Goal: Transaction & Acquisition: Purchase product/service

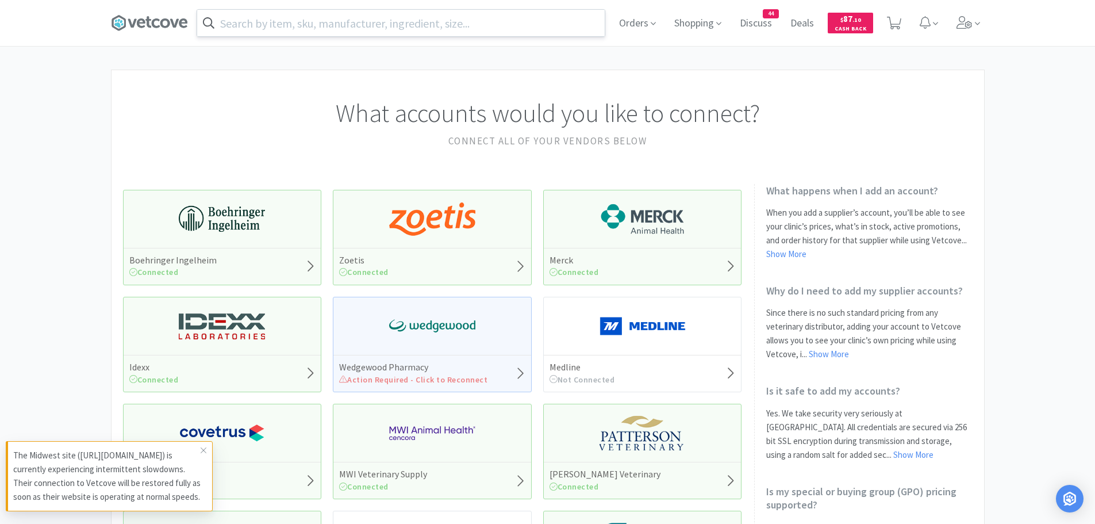
click at [376, 20] on input "text" at bounding box center [401, 23] width 408 height 26
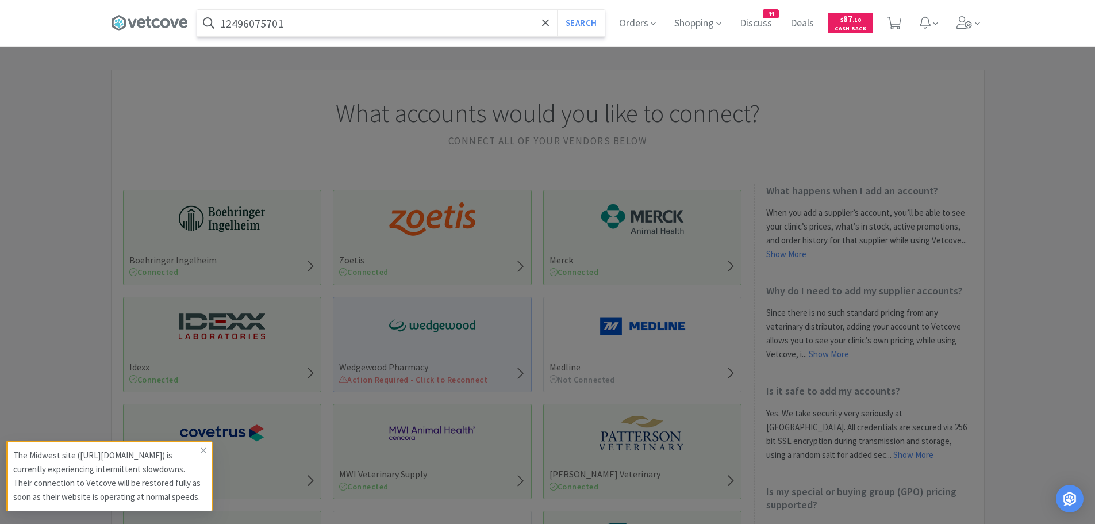
type input "12496075701"
click at [557, 10] on button "Search" at bounding box center [581, 23] width 48 height 26
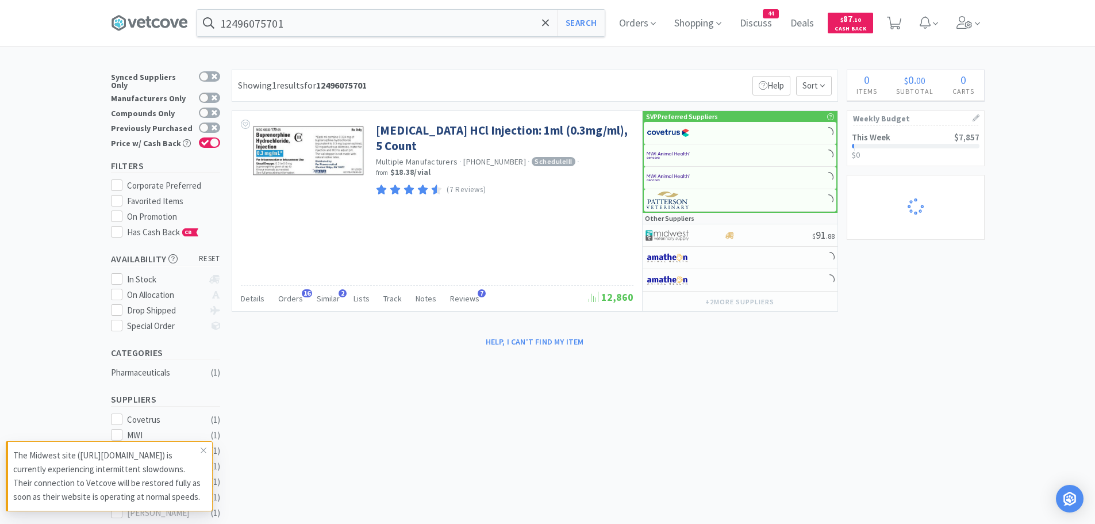
select select "2"
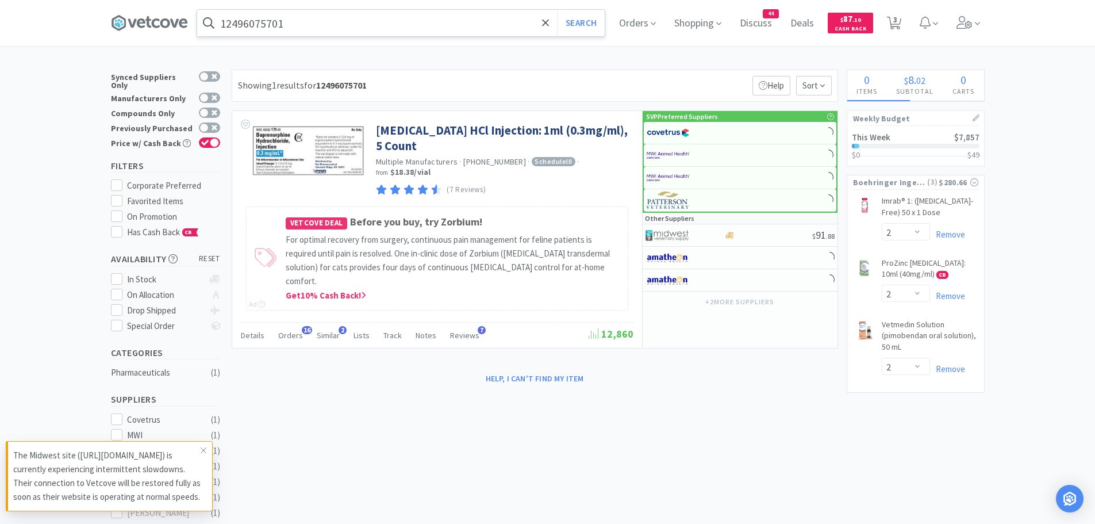
select select "2"
select select "1"
select select "5"
select select "1"
select select "2"
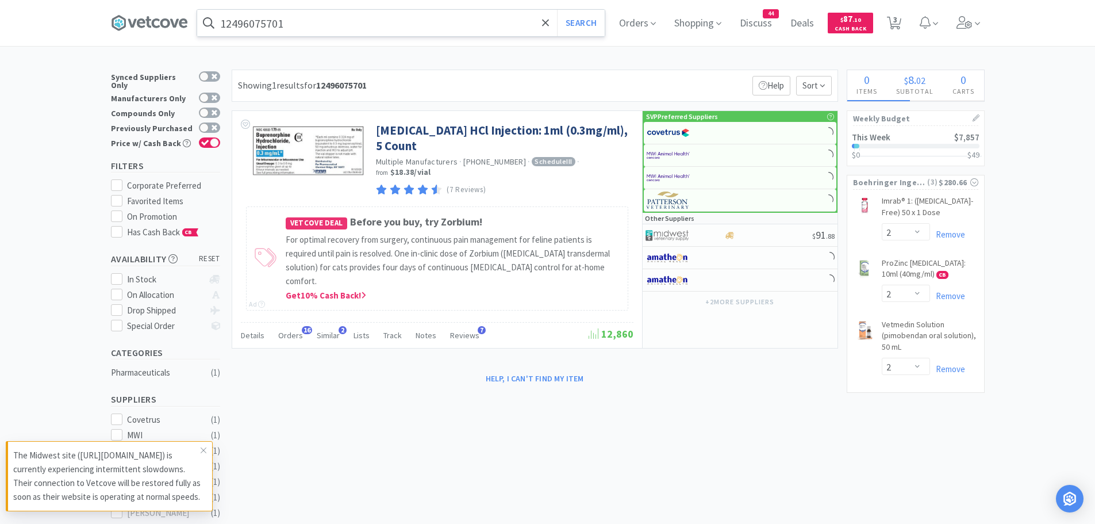
select select "1"
select select "2"
select select "1"
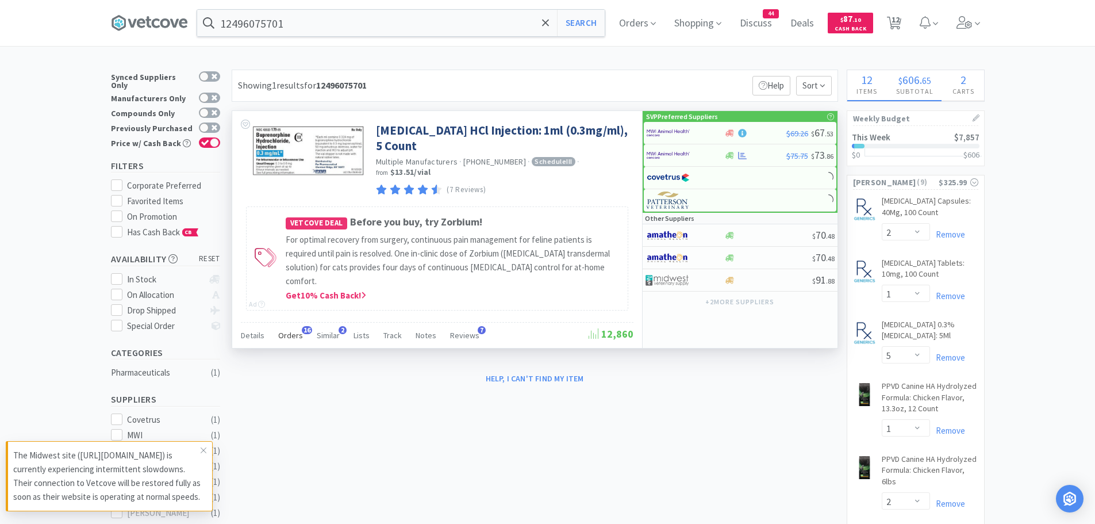
click at [290, 330] on span "Orders" at bounding box center [290, 335] width 25 height 10
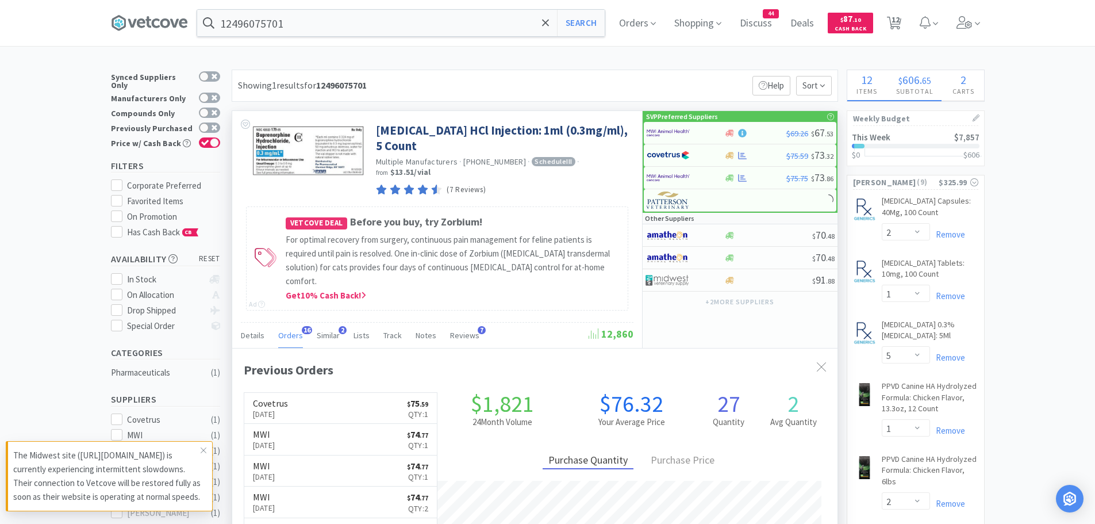
scroll to position [308, 605]
select select "1"
select select "2"
select select "1"
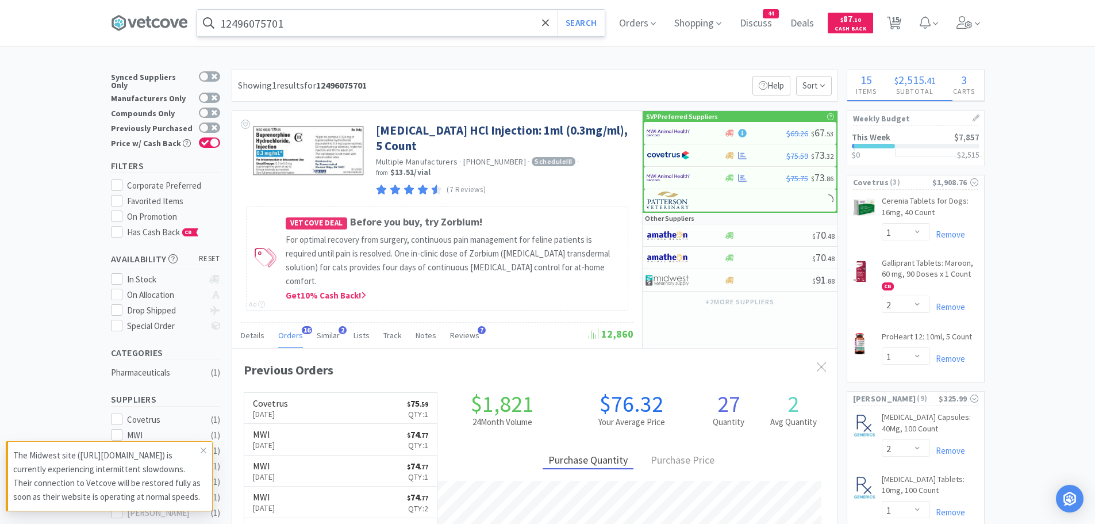
click at [308, 16] on input "12496075701" at bounding box center [401, 23] width 408 height 26
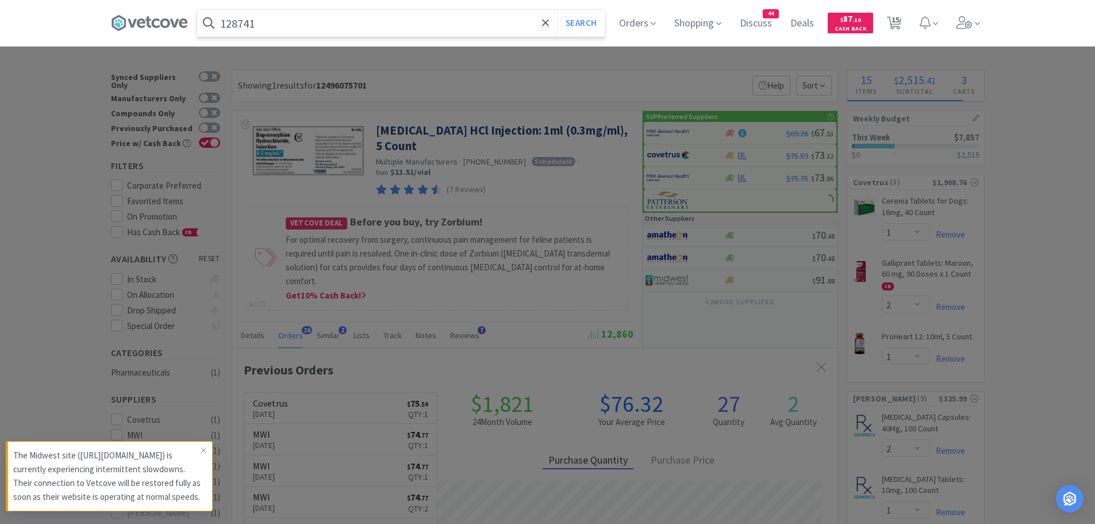
type input "128741"
click at [557, 10] on button "Search" at bounding box center [581, 23] width 48 height 26
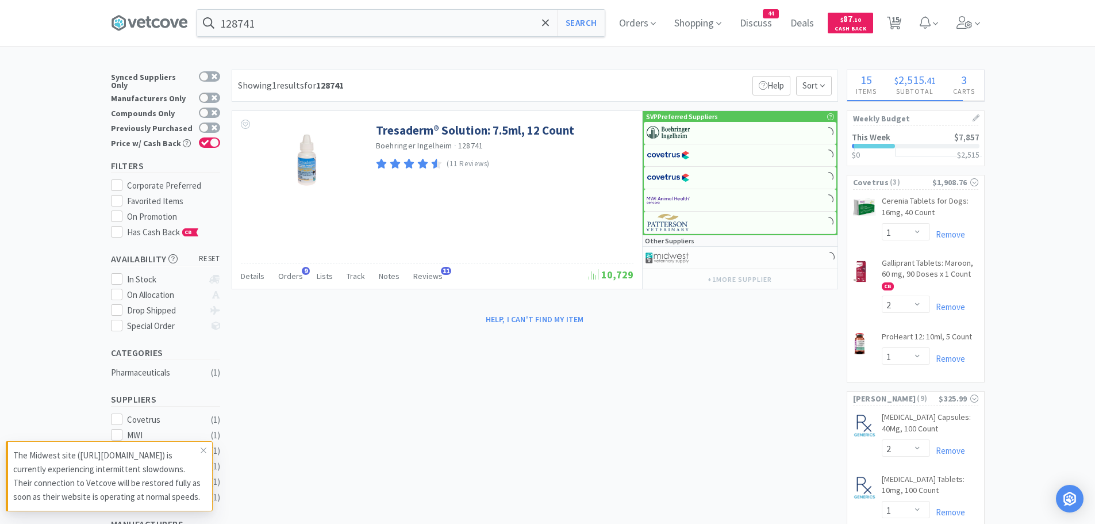
select select "10"
select select "5"
select select "2"
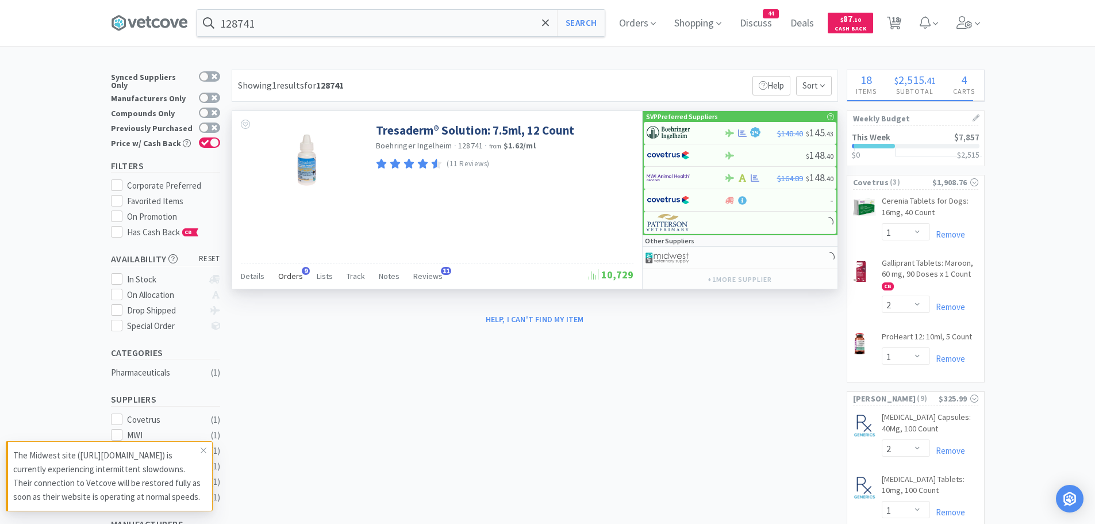
click at [296, 278] on span "Orders" at bounding box center [290, 276] width 25 height 10
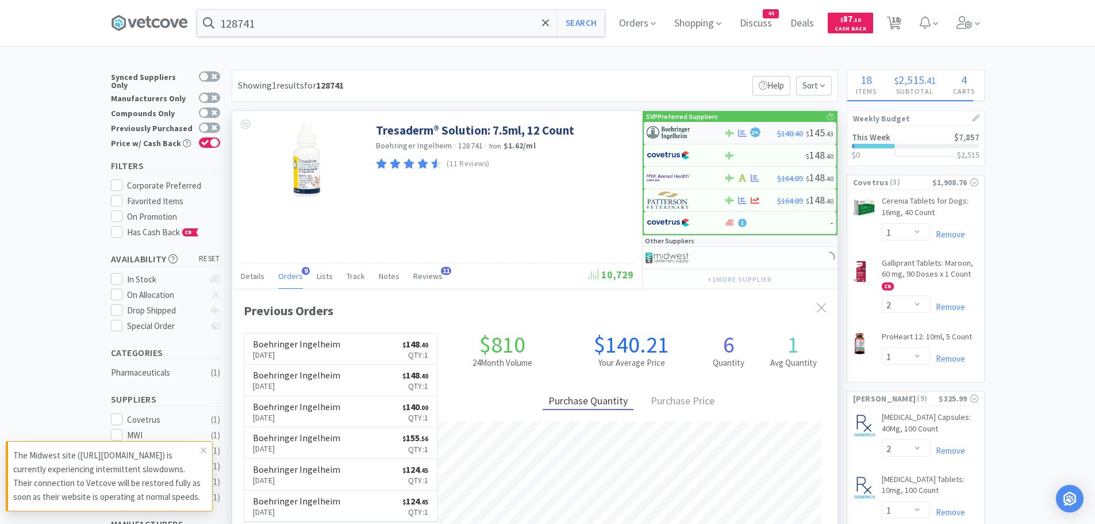
scroll to position [298, 605]
click at [679, 136] on img at bounding box center [668, 132] width 43 height 17
select select "1"
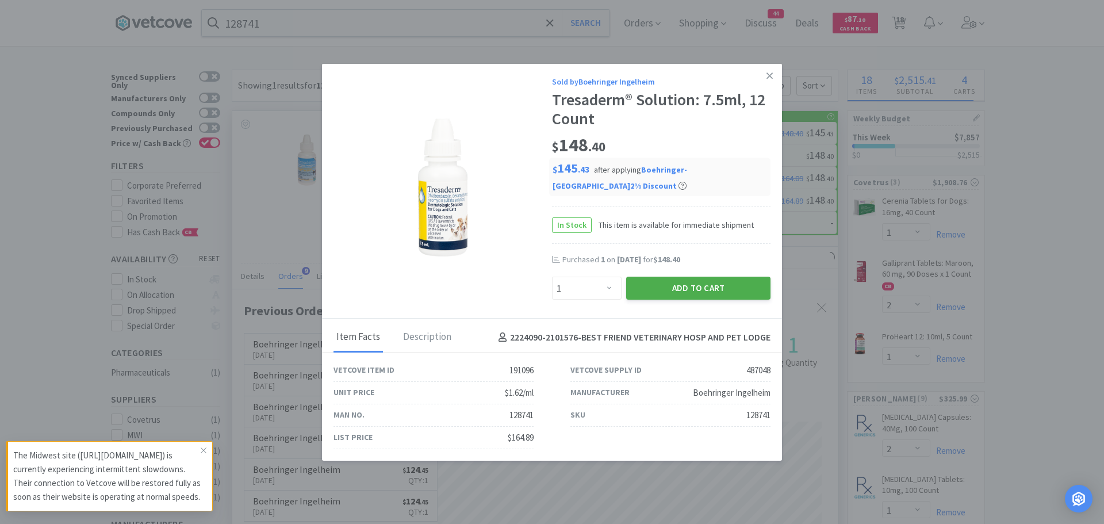
click at [651, 288] on button "Add to Cart" at bounding box center [698, 287] width 144 height 23
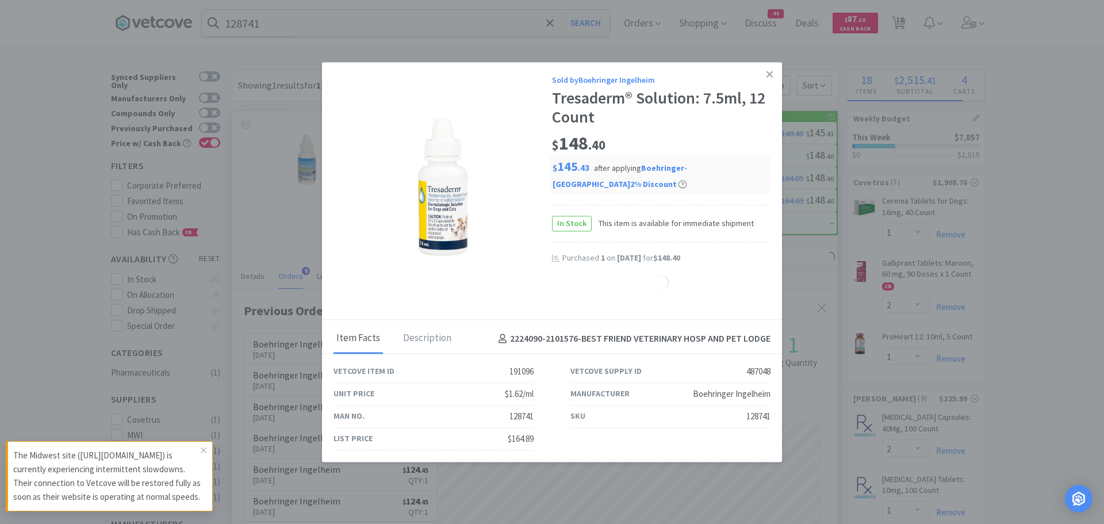
select select "1"
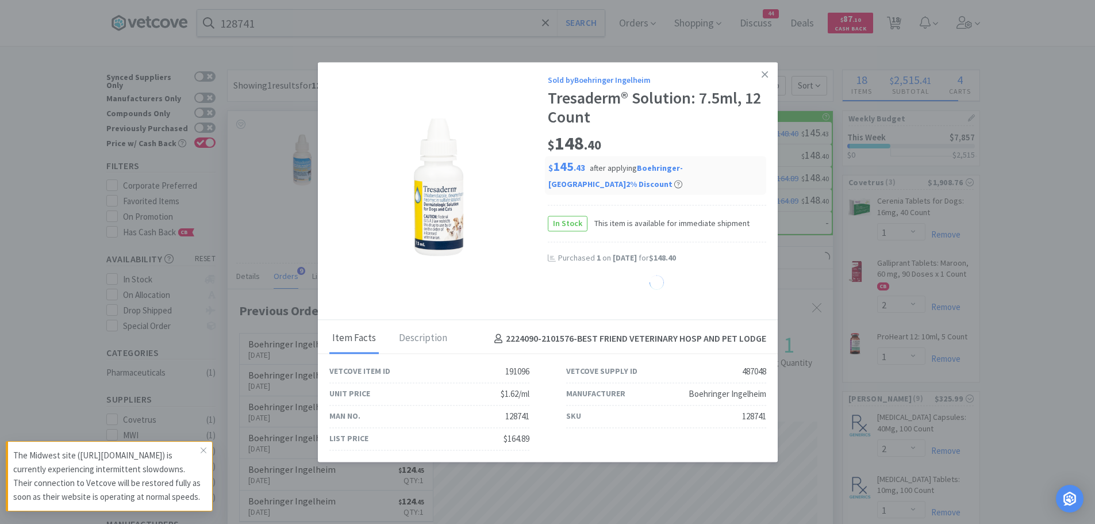
select select "2"
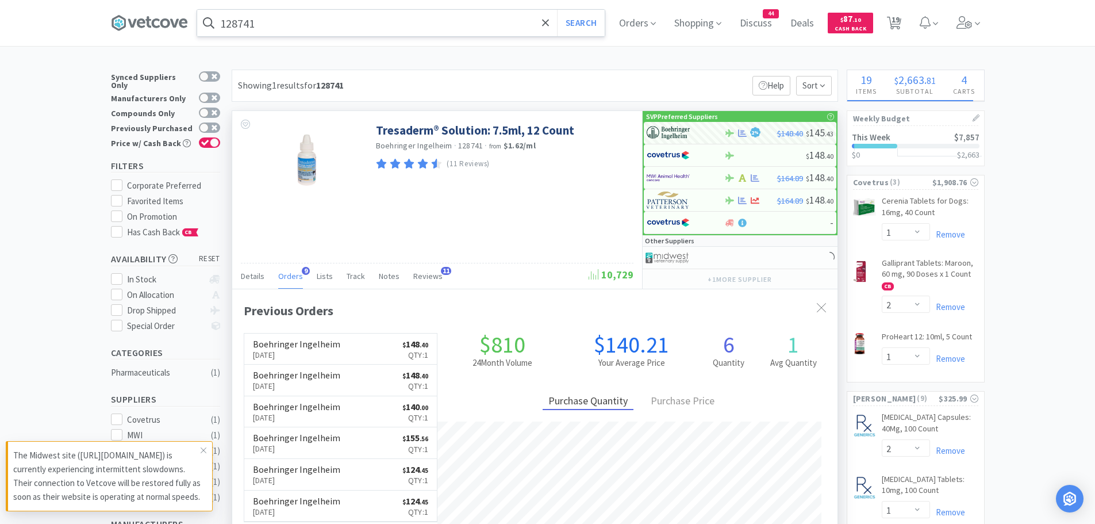
click at [299, 25] on input "128741" at bounding box center [401, 23] width 408 height 26
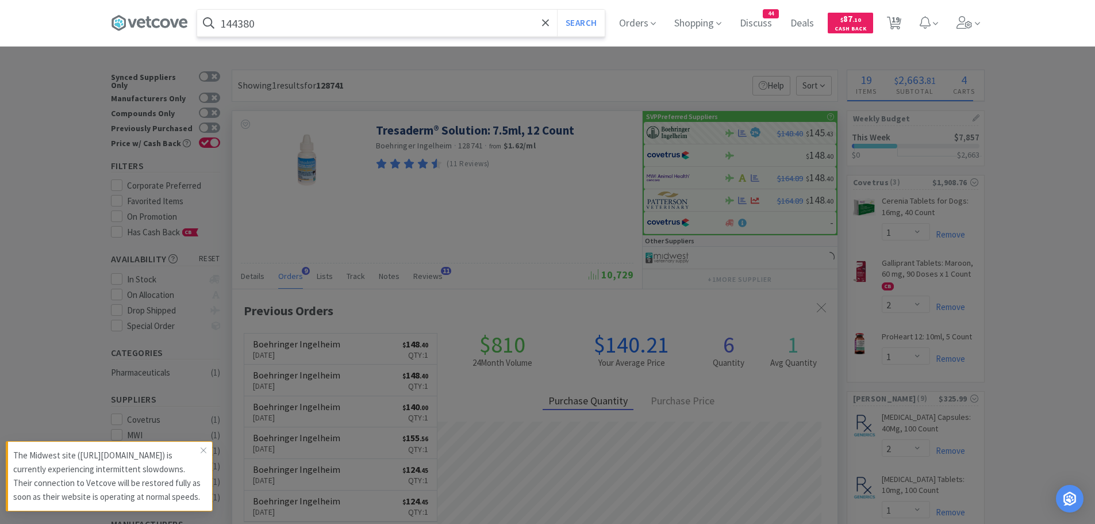
type input "144380"
click at [557, 10] on button "Search" at bounding box center [581, 23] width 48 height 26
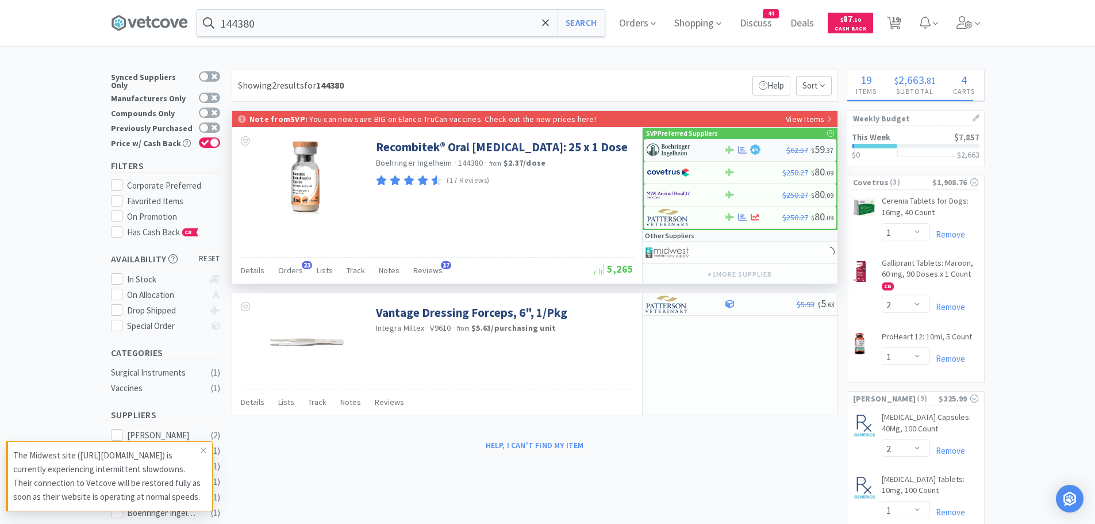
click at [668, 148] on img at bounding box center [668, 149] width 43 height 17
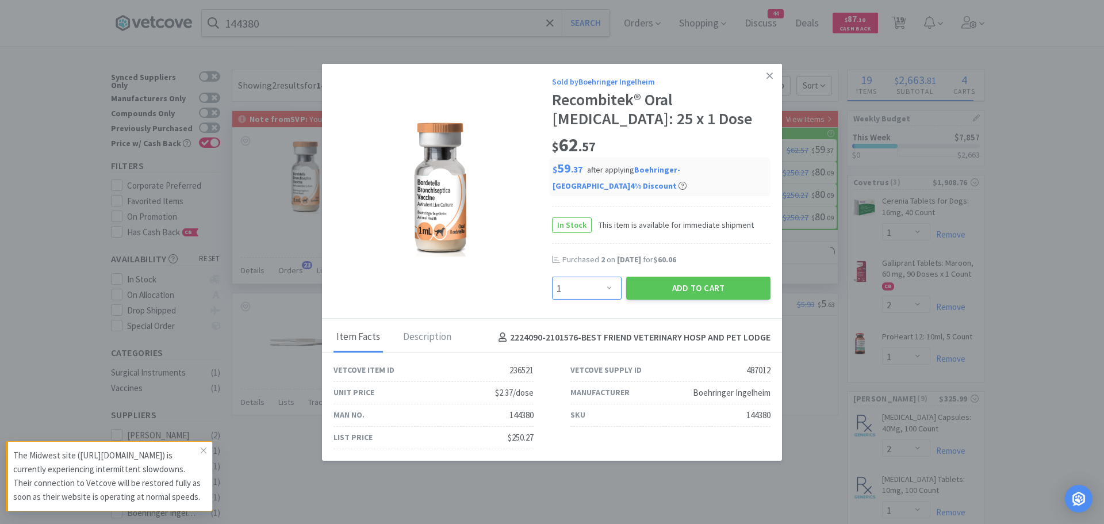
click at [604, 276] on select "Enter Quantity 1 2 3 4 5 6 7 8 9 10 11 12 13 14 15 16 17 18 19 20 Enter Quantity" at bounding box center [587, 287] width 70 height 23
select select "2"
click at [552, 276] on select "Enter Quantity 1 2 3 4 5 6 7 8 9 10 11 12 13 14 15 16 17 18 19 20 Enter Quantity" at bounding box center [587, 287] width 70 height 23
click at [695, 276] on button "Add to Cart" at bounding box center [698, 287] width 144 height 23
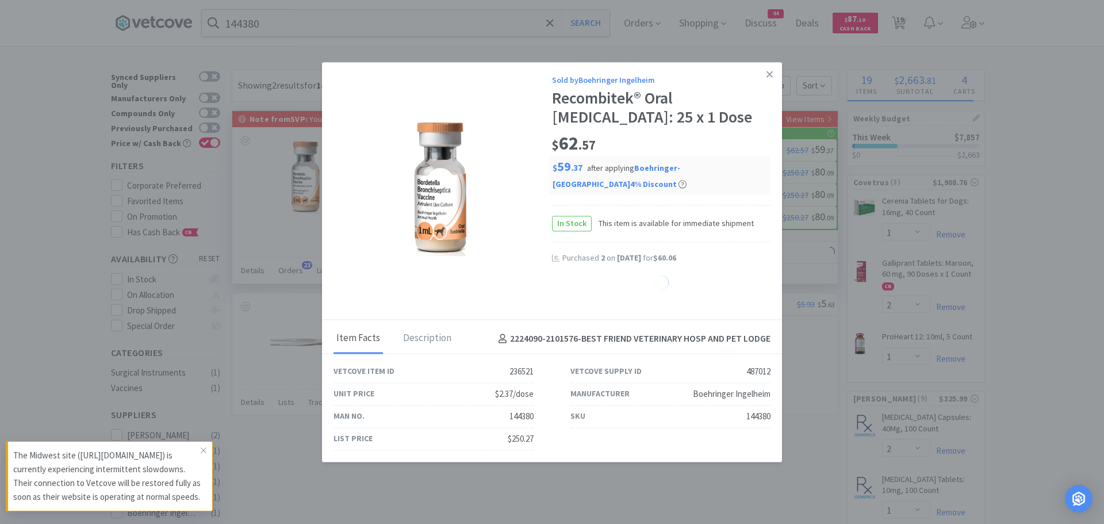
select select "2"
select select "1"
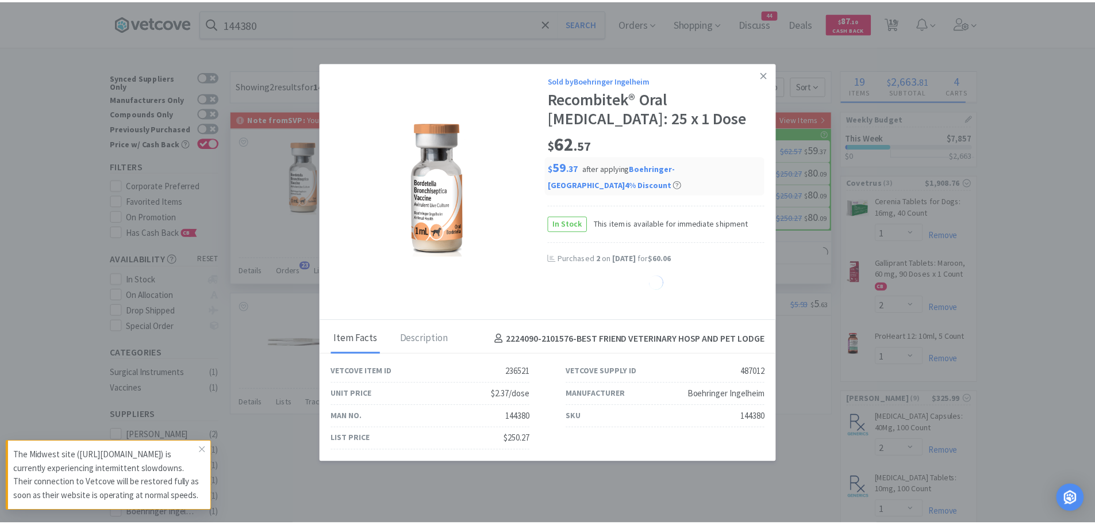
select select "2"
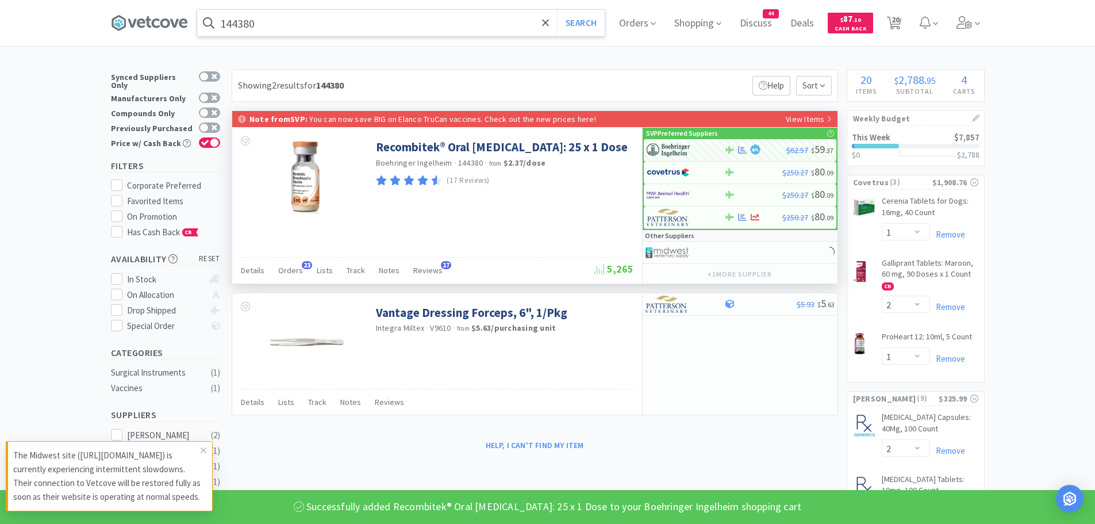
click at [282, 28] on input "144380" at bounding box center [401, 23] width 408 height 26
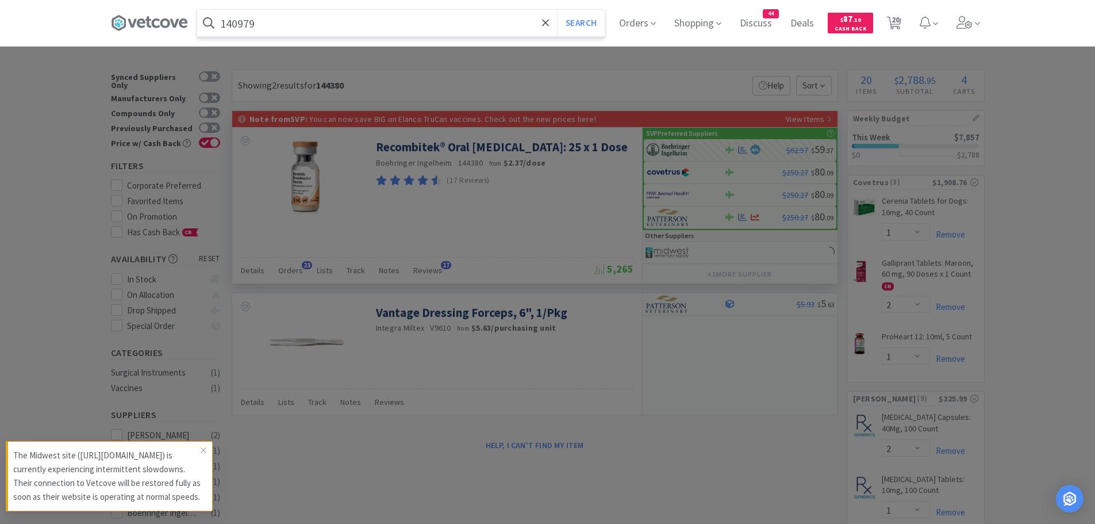
type input "140979"
click at [557, 10] on button "Search" at bounding box center [581, 23] width 48 height 26
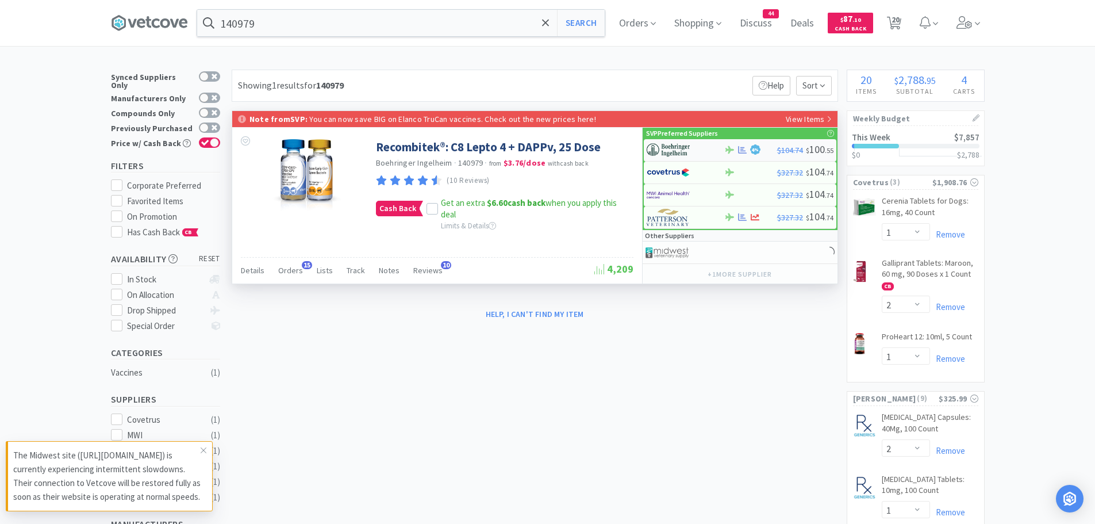
click at [685, 149] on img at bounding box center [668, 149] width 43 height 17
select select "1"
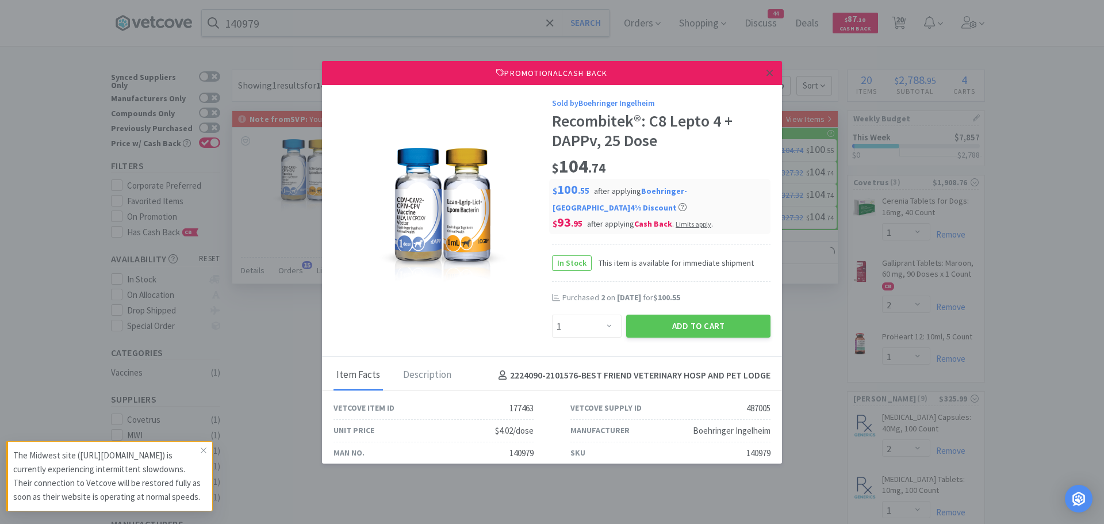
click at [766, 74] on icon at bounding box center [769, 73] width 6 height 6
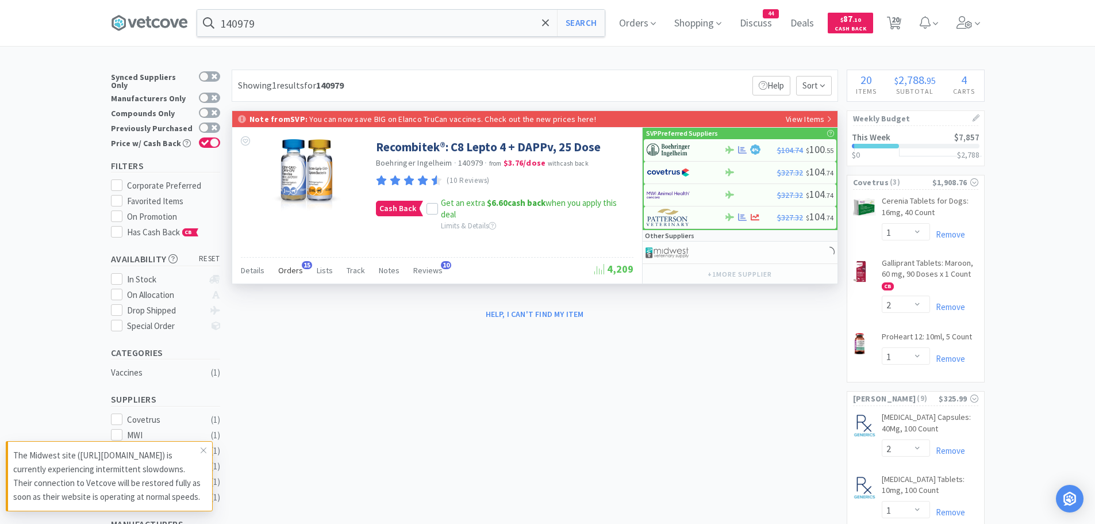
click at [285, 274] on span "Orders" at bounding box center [290, 270] width 25 height 10
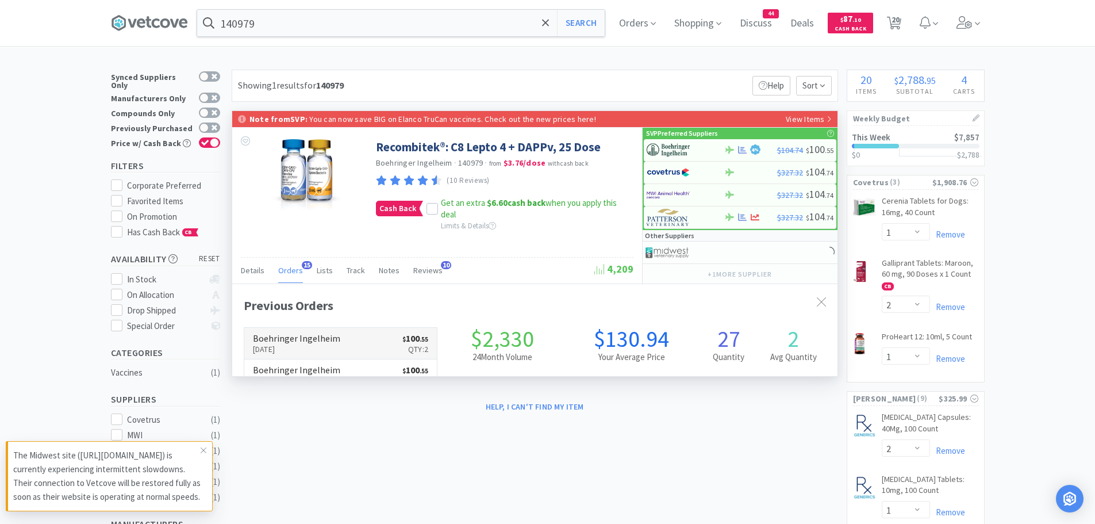
scroll to position [308, 605]
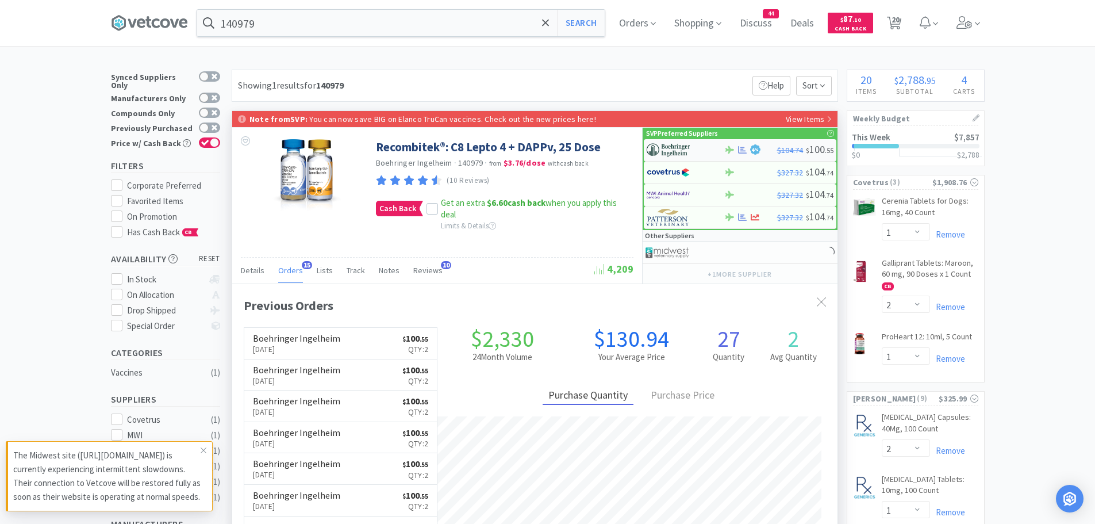
click at [679, 147] on img at bounding box center [668, 149] width 43 height 17
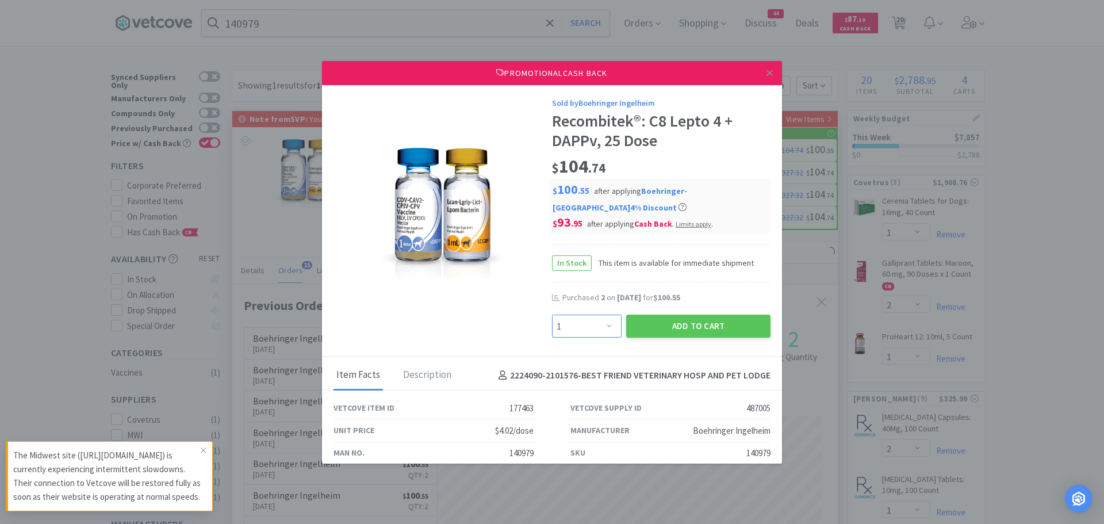
click at [583, 327] on select "Enter Quantity 1 2 3 4 5 6 7 8 9 10 11 12 13 14 15 16 17 18 19 20 Enter Quantity" at bounding box center [587, 325] width 70 height 23
select select "2"
click at [552, 314] on select "Enter Quantity 1 2 3 4 5 6 7 8 9 10 11 12 13 14 15 16 17 18 19 20 Enter Quantity" at bounding box center [587, 325] width 70 height 23
click at [653, 325] on button "Add to Cart" at bounding box center [698, 325] width 144 height 23
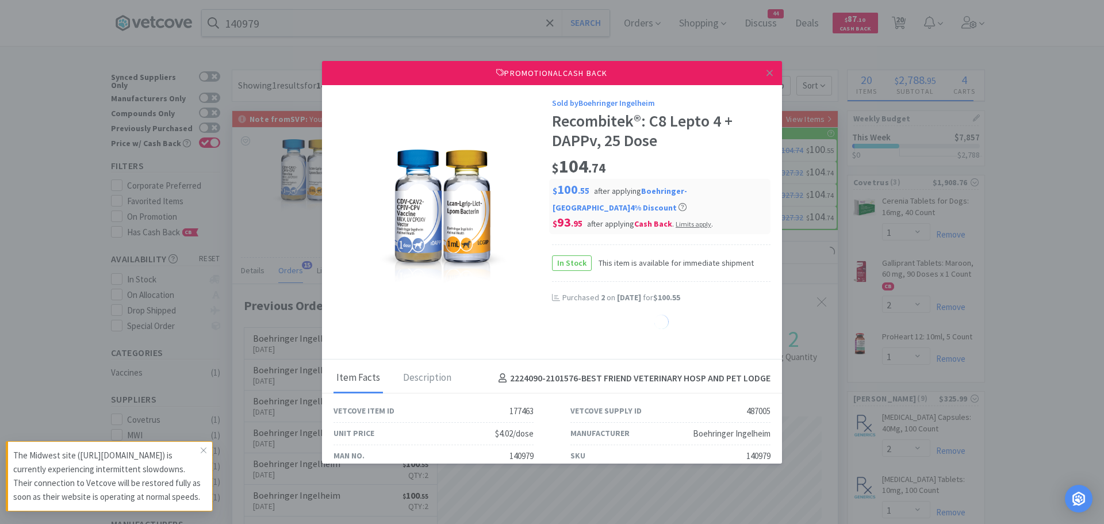
select select "2"
select select "1"
select select "2"
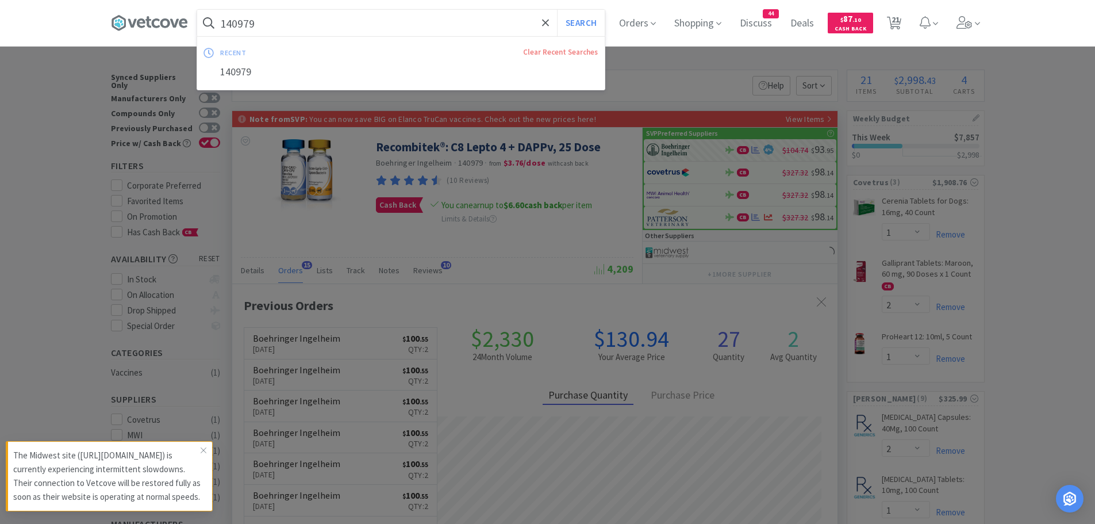
click at [299, 21] on input "140979" at bounding box center [401, 23] width 408 height 26
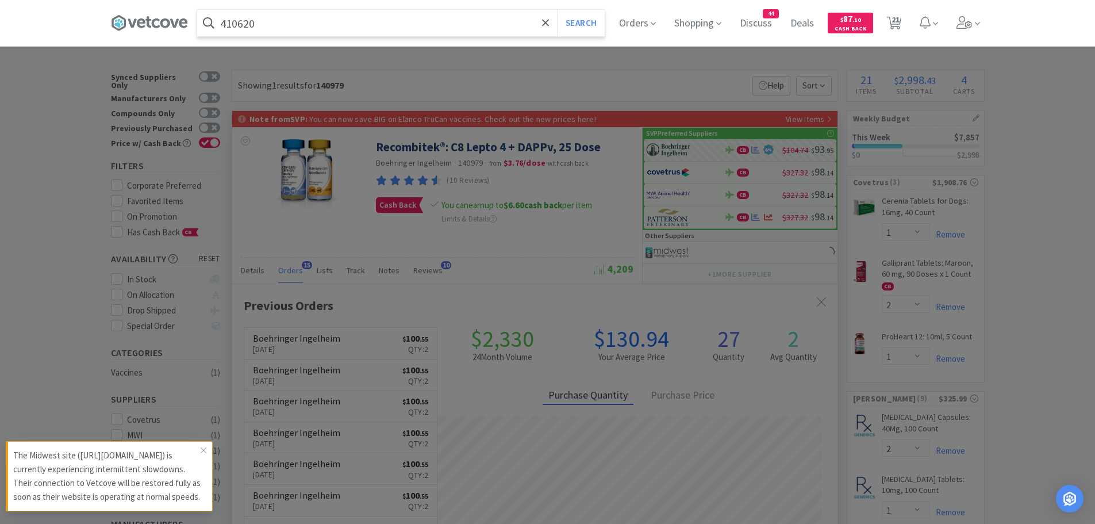
type input "410620"
click at [557, 10] on button "Search" at bounding box center [581, 23] width 48 height 26
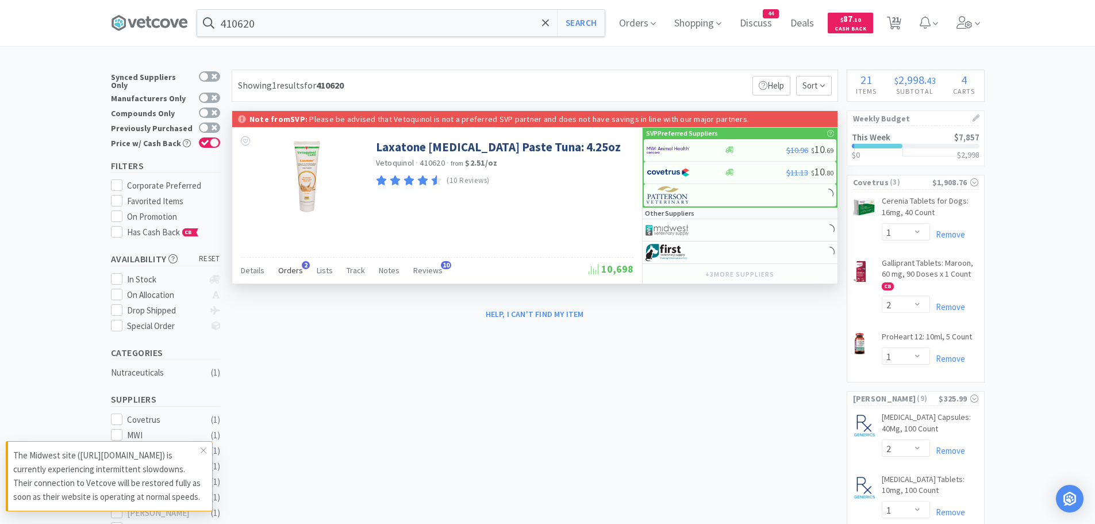
click at [288, 273] on span "Orders" at bounding box center [290, 270] width 25 height 10
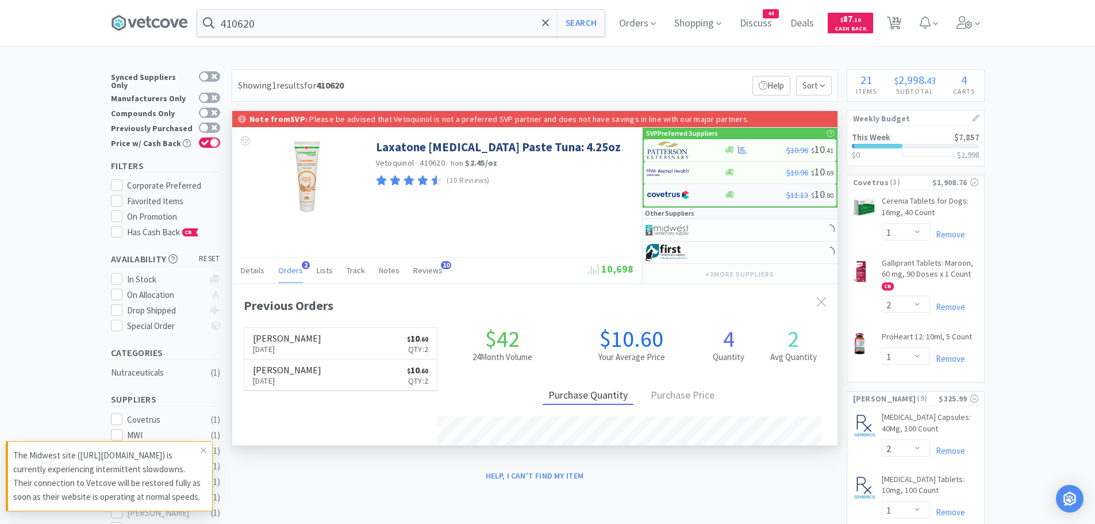
scroll to position [298, 605]
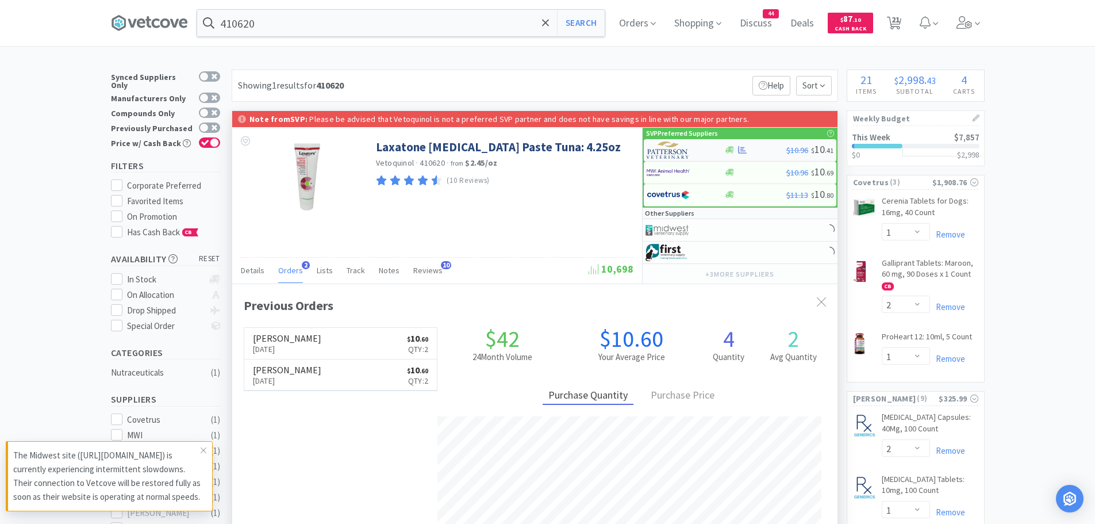
click at [665, 150] on img at bounding box center [668, 149] width 43 height 17
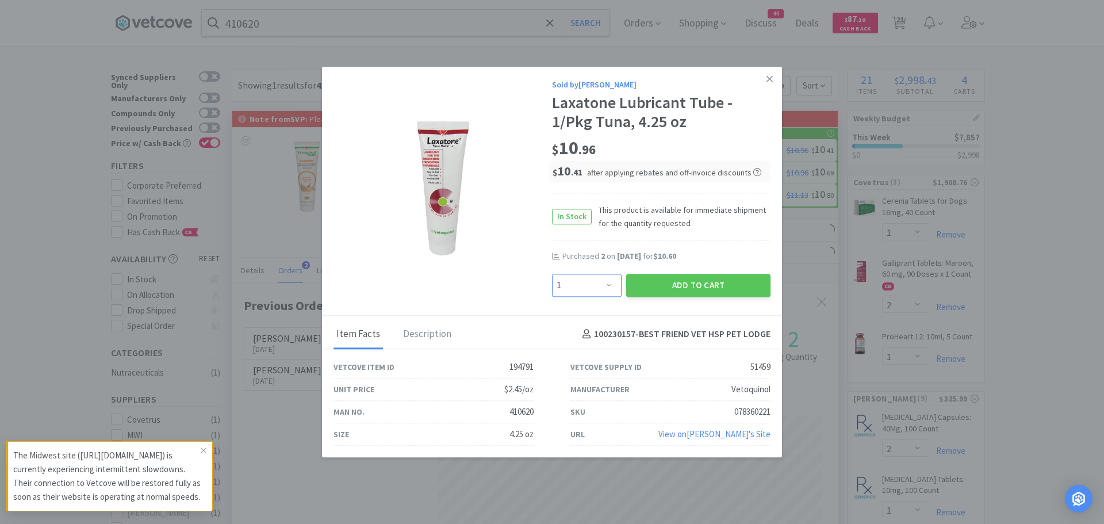
click at [606, 286] on select "Enter Quantity 1 2 3 4 5 6 7 8 9 10 11 12 13 14 15 16 17 18 19 20 Enter Quantity" at bounding box center [587, 285] width 70 height 23
select select "2"
click at [552, 274] on select "Enter Quantity 1 2 3 4 5 6 7 8 9 10 11 12 13 14 15 16 17 18 19 20 Enter Quantity" at bounding box center [587, 285] width 70 height 23
click at [689, 287] on button "Add to Cart" at bounding box center [698, 285] width 144 height 23
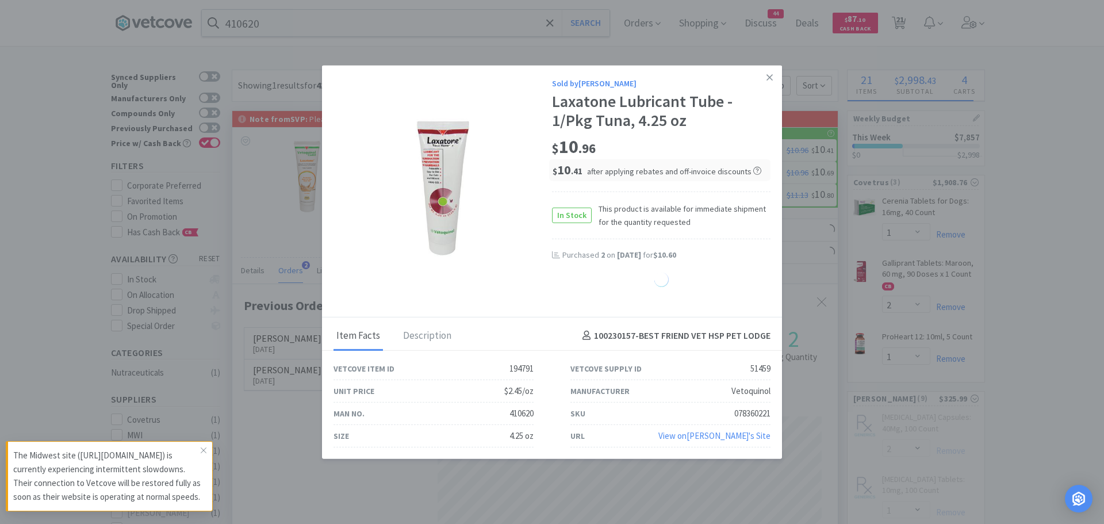
select select "2"
select select "5"
select select "1"
select select "2"
select select "1"
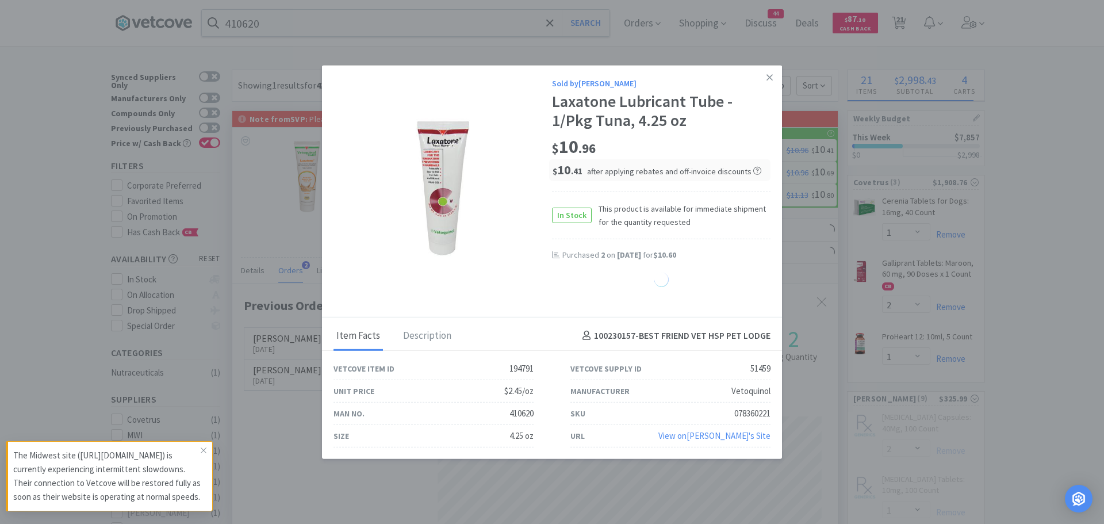
select select "2"
select select "1"
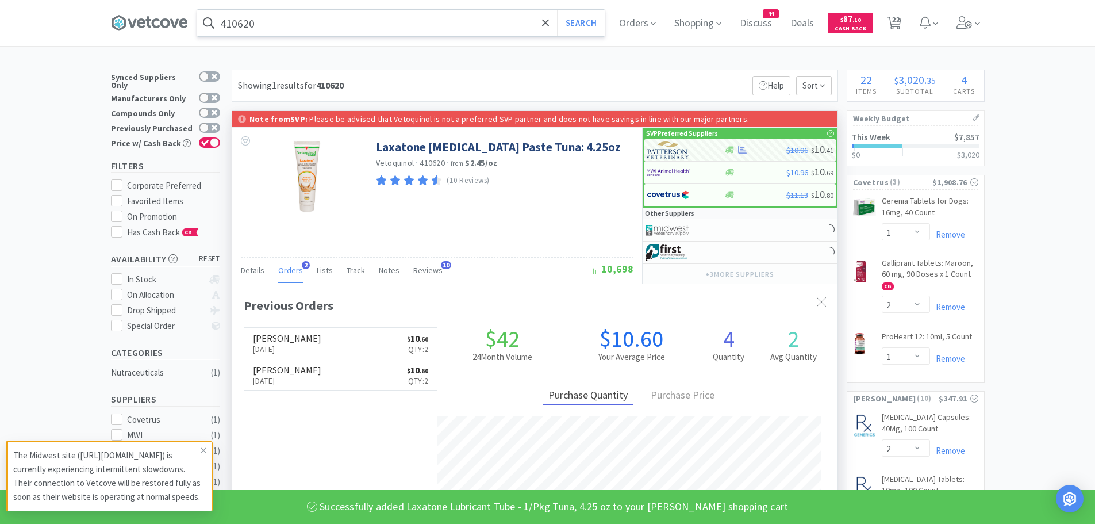
click at [318, 24] on input "410620" at bounding box center [401, 23] width 408 height 26
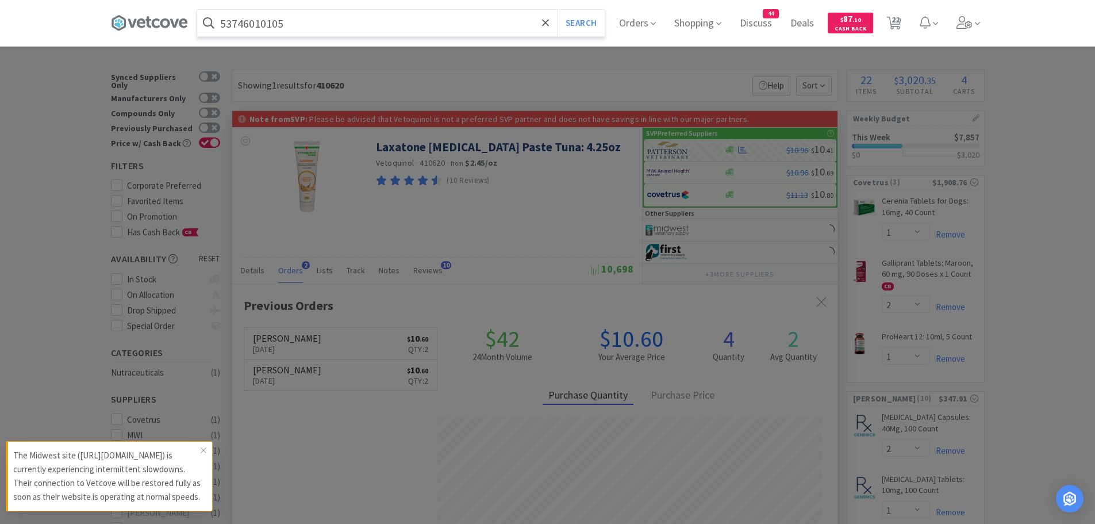
type input "53746010105"
click at [557, 10] on button "Search" at bounding box center [581, 23] width 48 height 26
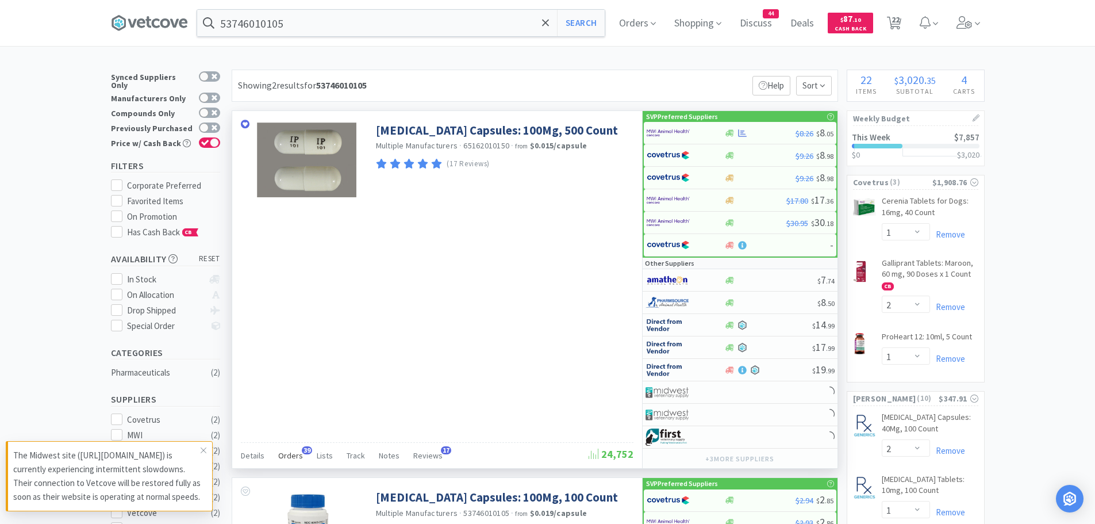
click at [290, 451] on span "Orders" at bounding box center [290, 455] width 25 height 10
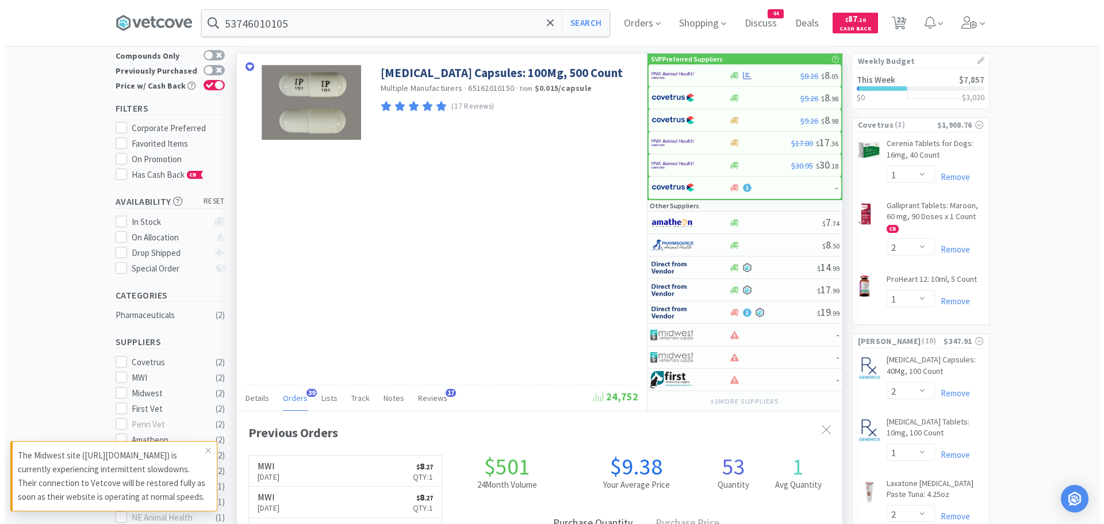
scroll to position [308, 605]
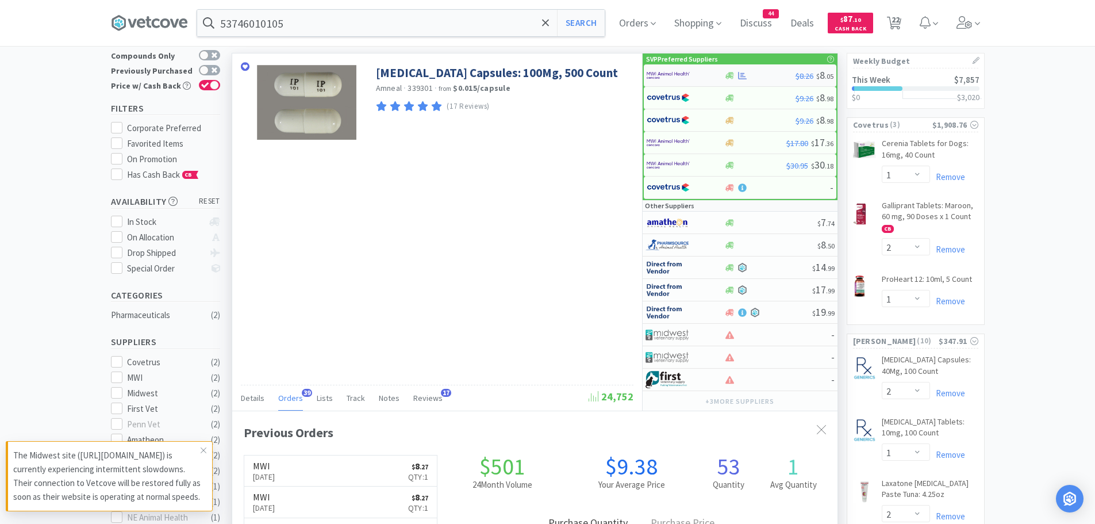
click at [671, 74] on img at bounding box center [668, 75] width 43 height 17
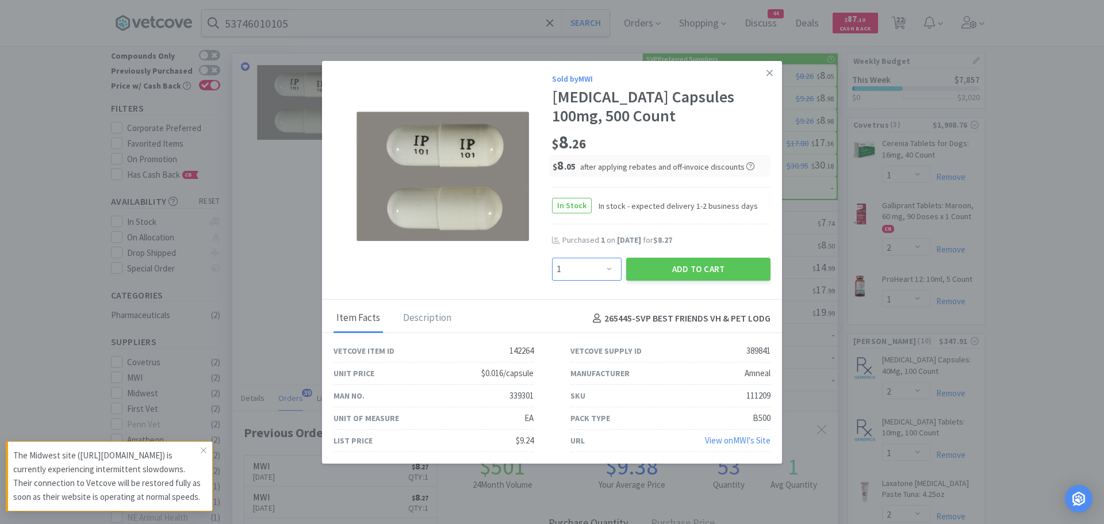
click at [595, 267] on select "Enter Quantity 1 2 3 4 5 6 7 8 9 10 11 12 13 14 15 16 17 18 19 20 Enter Quantity" at bounding box center [587, 269] width 70 height 23
select select "2"
click at [552, 258] on select "Enter Quantity 1 2 3 4 5 6 7 8 9 10 11 12 13 14 15 16 17 18 19 20 Enter Quantity" at bounding box center [587, 269] width 70 height 23
click at [682, 267] on button "Add to Cart" at bounding box center [698, 269] width 144 height 23
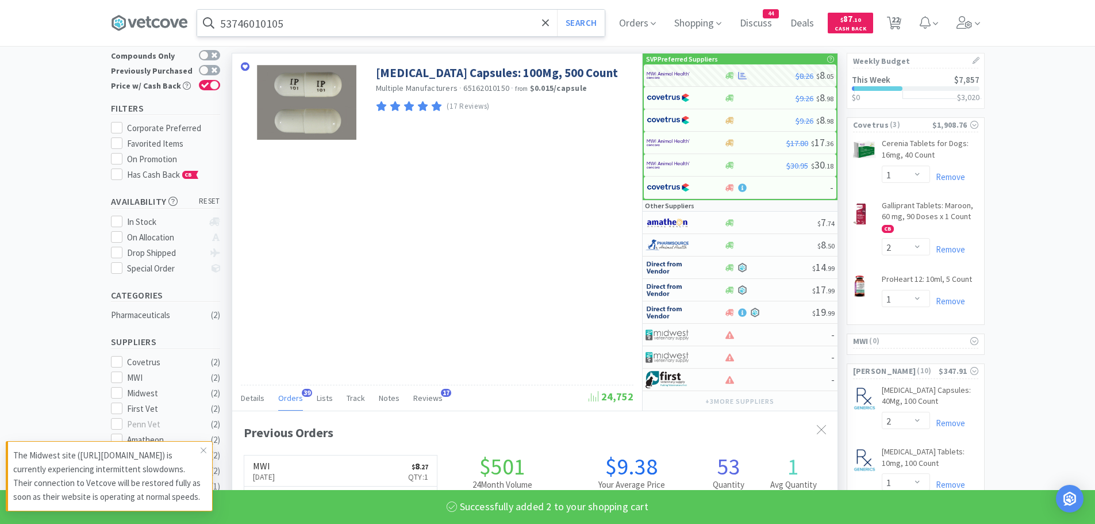
click at [310, 16] on input "53746010105" at bounding box center [401, 23] width 408 height 26
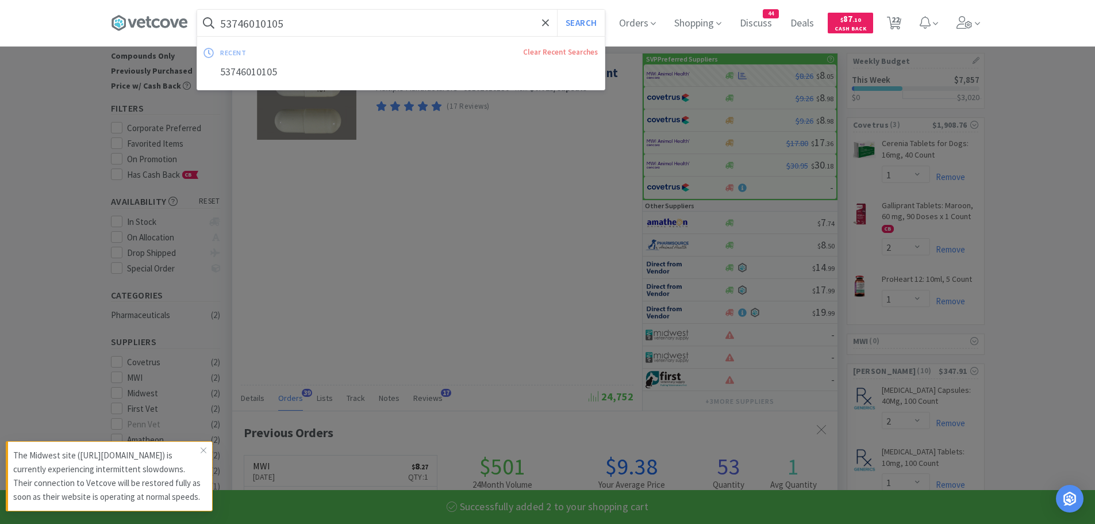
select select "2"
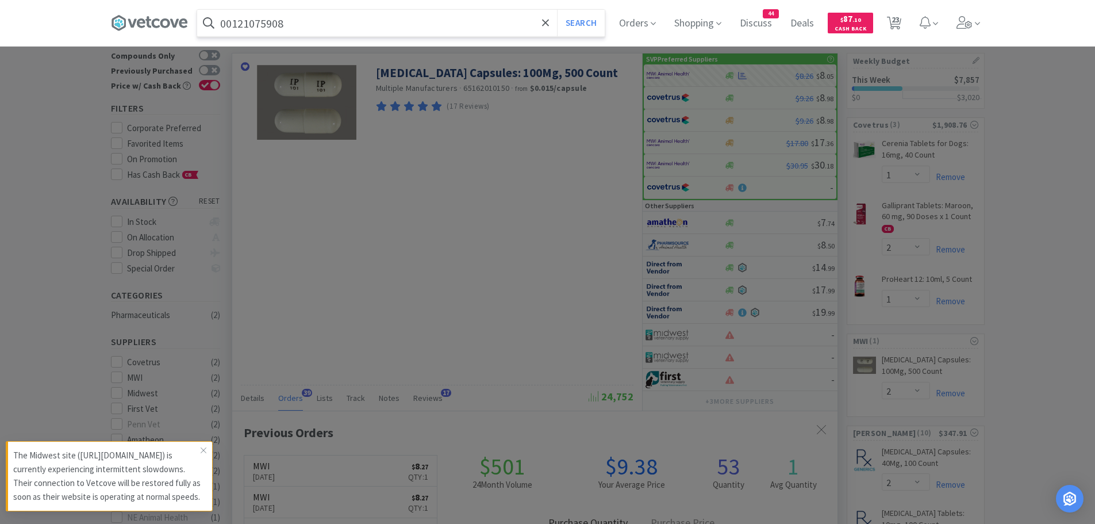
type input "00121075908"
click at [557, 10] on button "Search" at bounding box center [581, 23] width 48 height 26
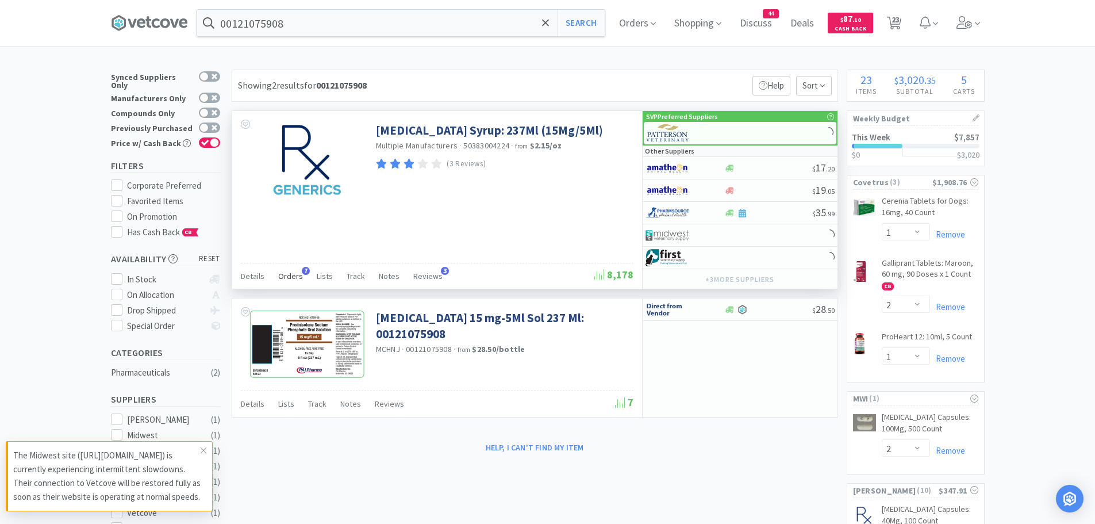
click at [293, 279] on span "Orders" at bounding box center [290, 276] width 25 height 10
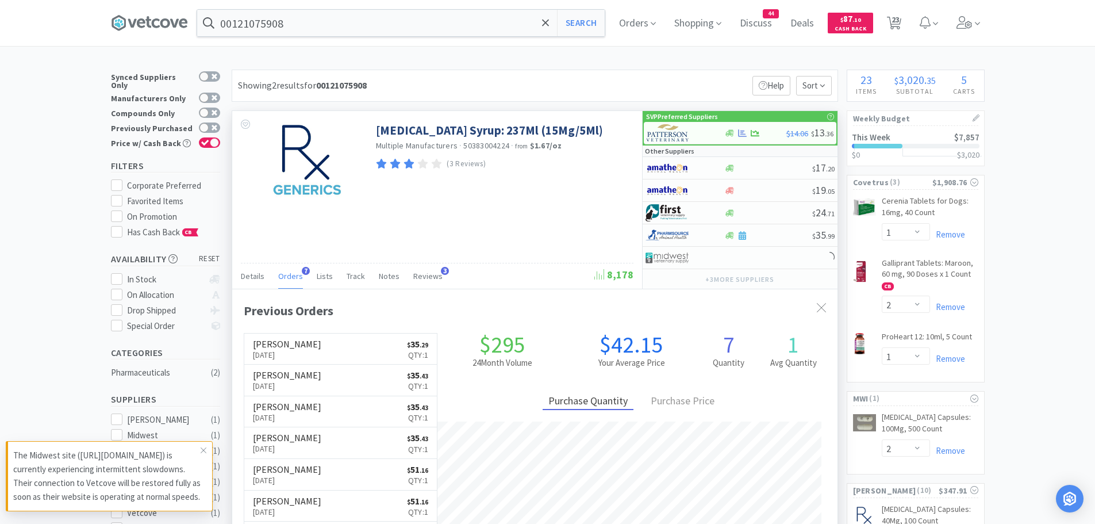
scroll to position [298, 605]
click at [681, 130] on img at bounding box center [668, 132] width 43 height 17
select select "1"
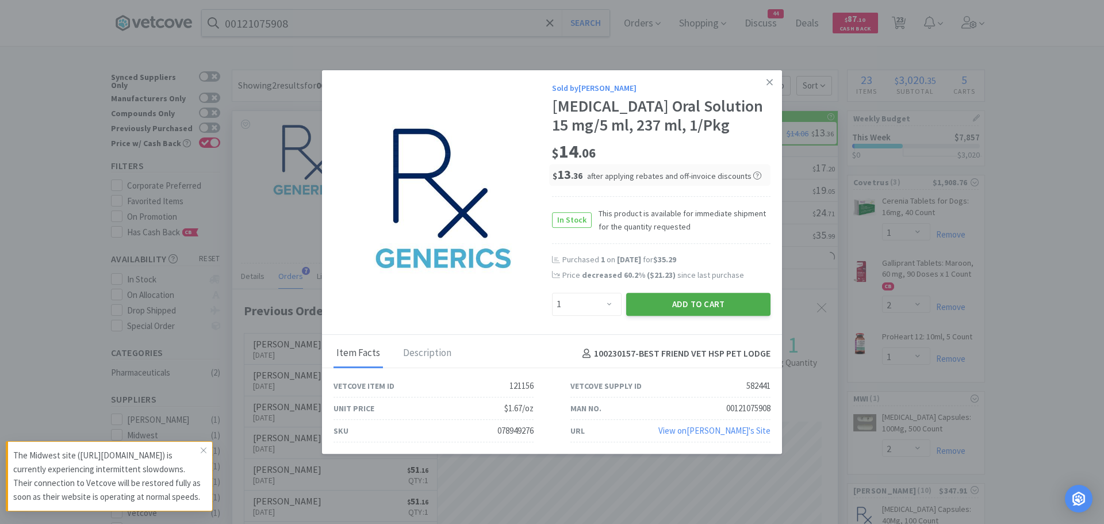
click at [671, 301] on button "Add to Cart" at bounding box center [698, 304] width 144 height 23
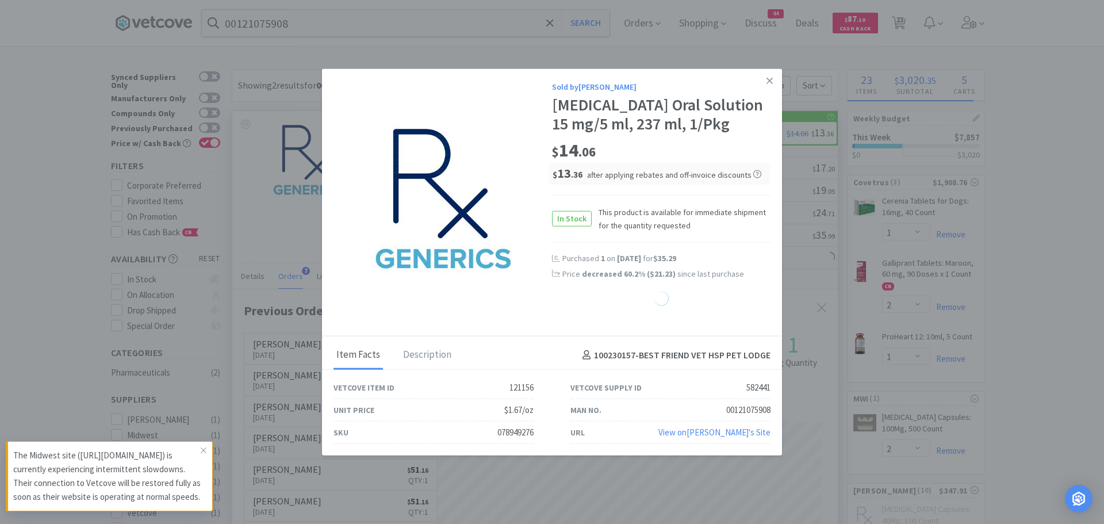
select select "1"
select select "2"
select select "1"
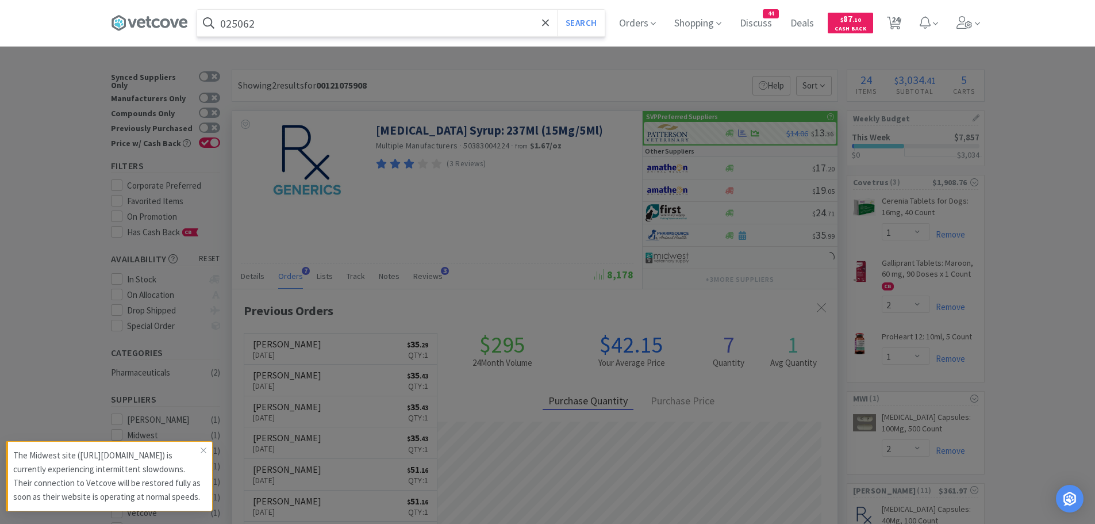
type input "025062"
click at [557, 10] on button "Search" at bounding box center [581, 23] width 48 height 26
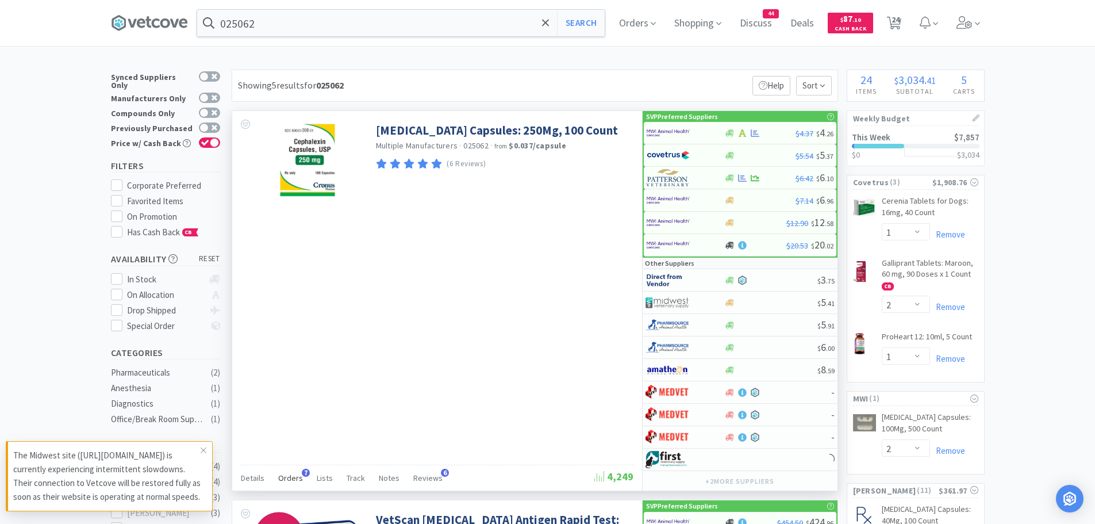
click at [294, 473] on span "Orders" at bounding box center [290, 478] width 25 height 10
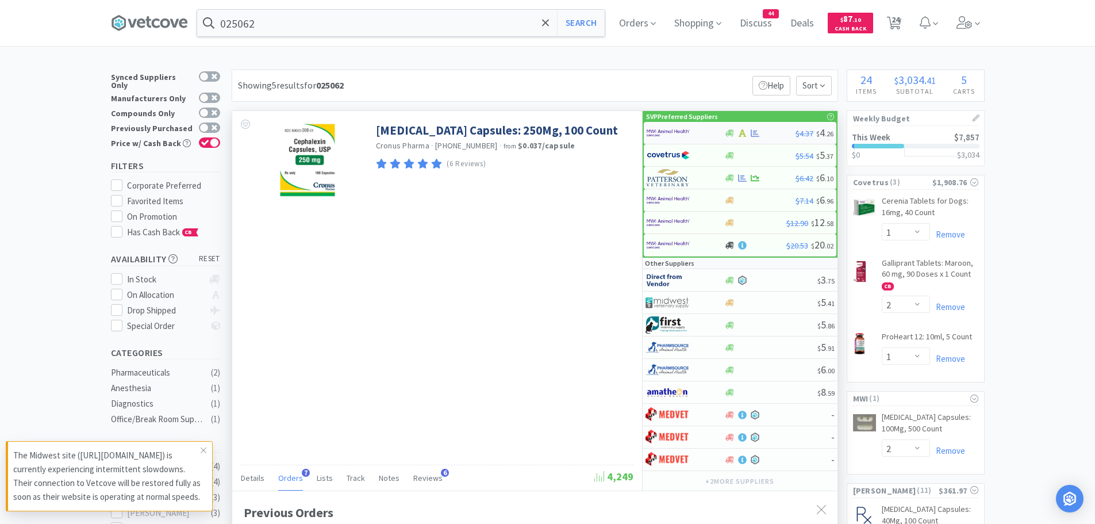
click at [664, 130] on img at bounding box center [668, 132] width 43 height 17
select select "1"
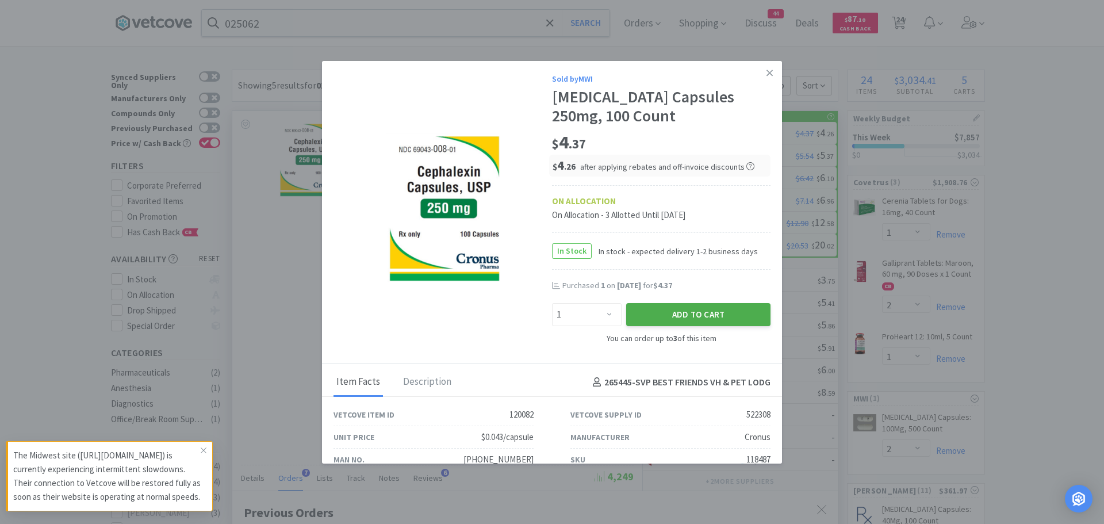
click at [654, 310] on button "Add to Cart" at bounding box center [698, 314] width 144 height 23
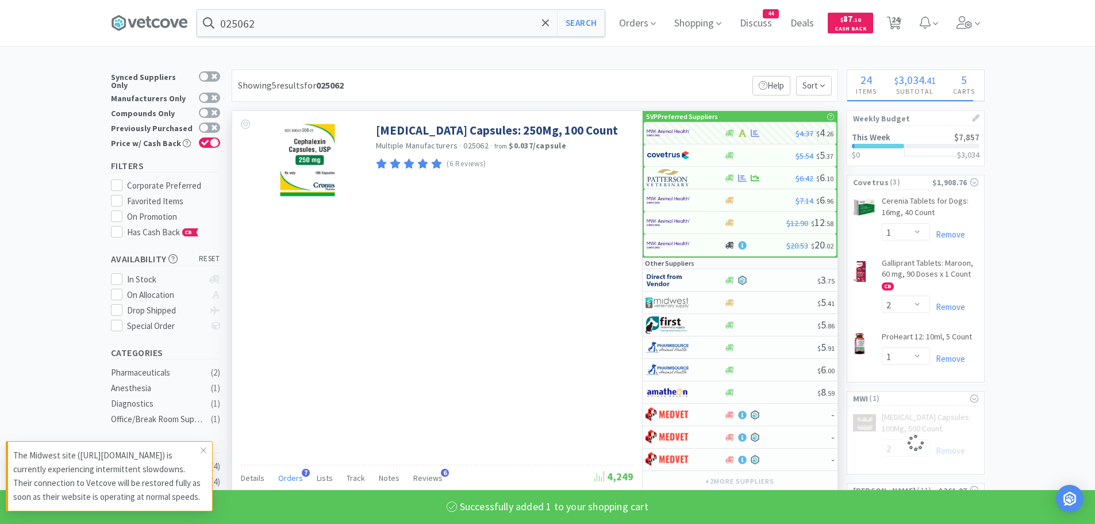
select select "1"
select select "2"
click at [275, 20] on input "025062" at bounding box center [401, 23] width 408 height 26
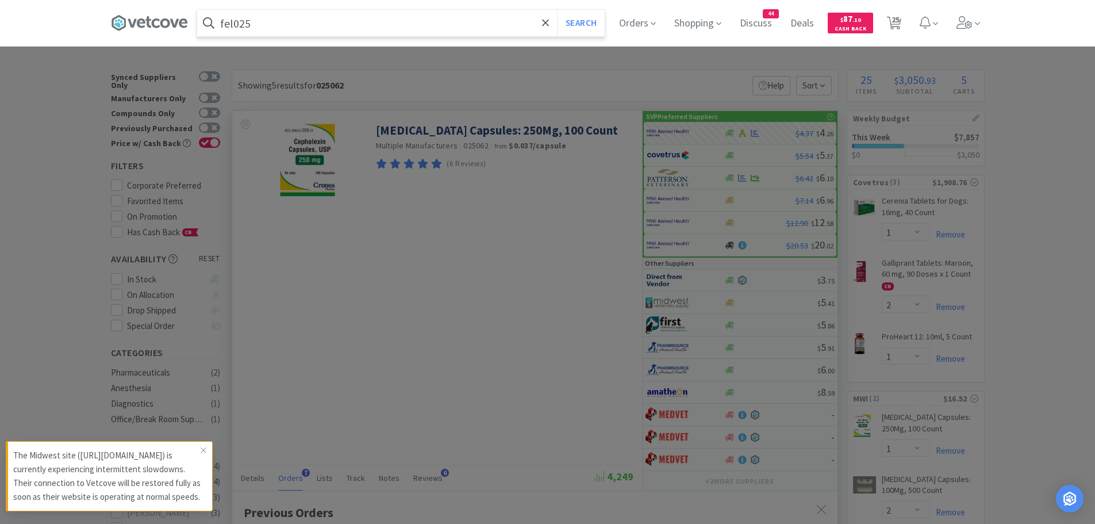
type input "fel025"
click at [557, 10] on button "Search" at bounding box center [581, 23] width 48 height 26
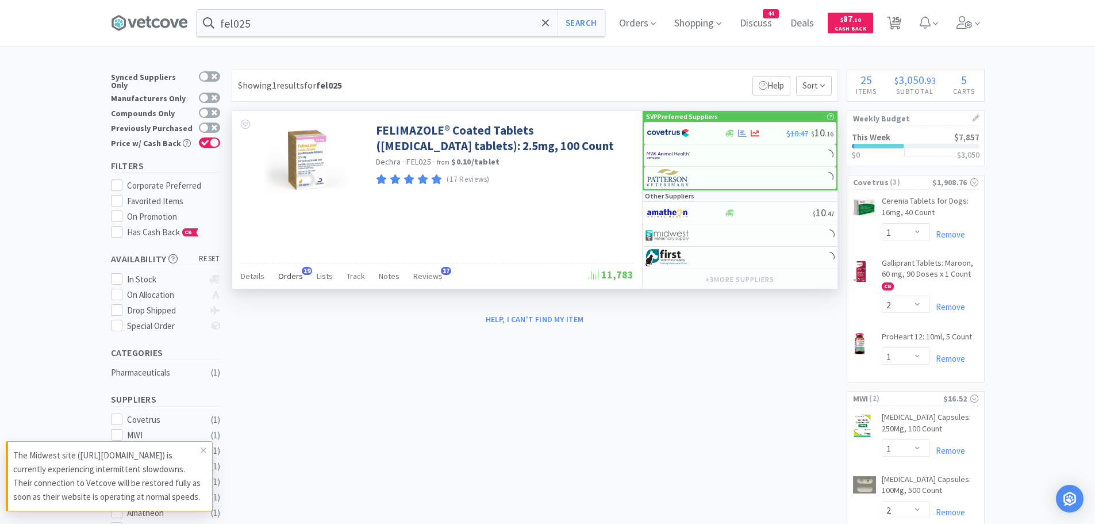
click at [285, 274] on span "Orders" at bounding box center [290, 276] width 25 height 10
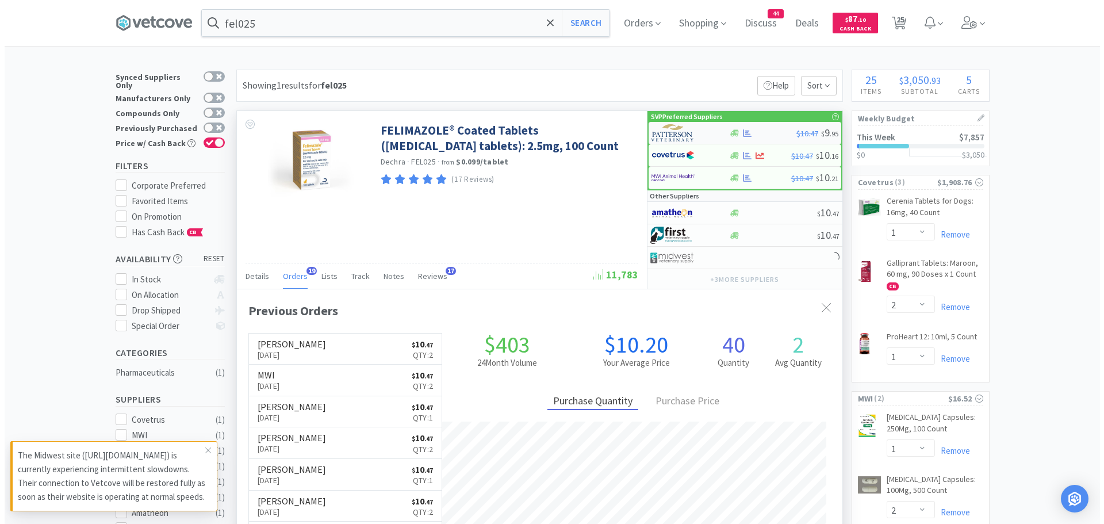
scroll to position [308, 605]
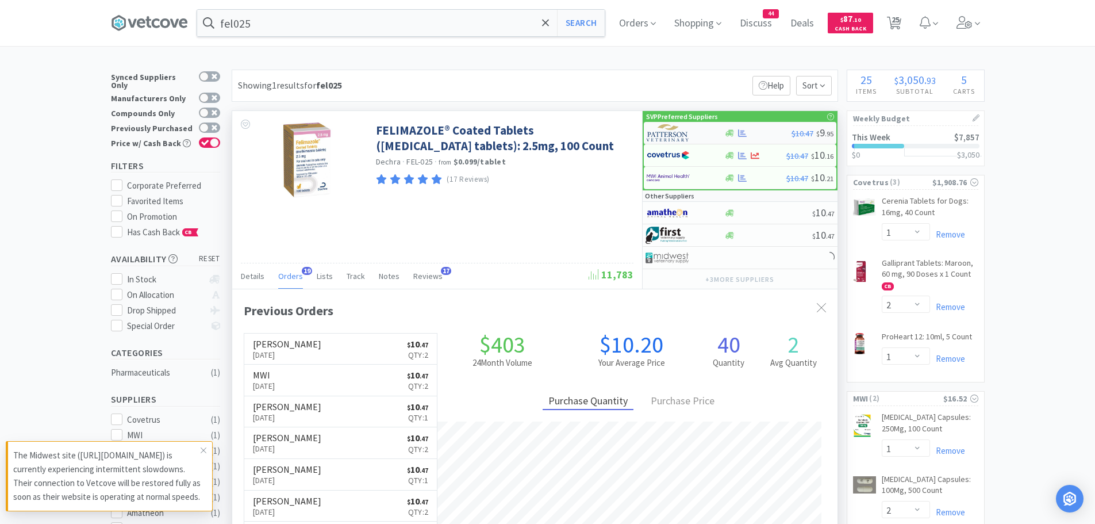
click at [681, 132] on img at bounding box center [668, 132] width 43 height 17
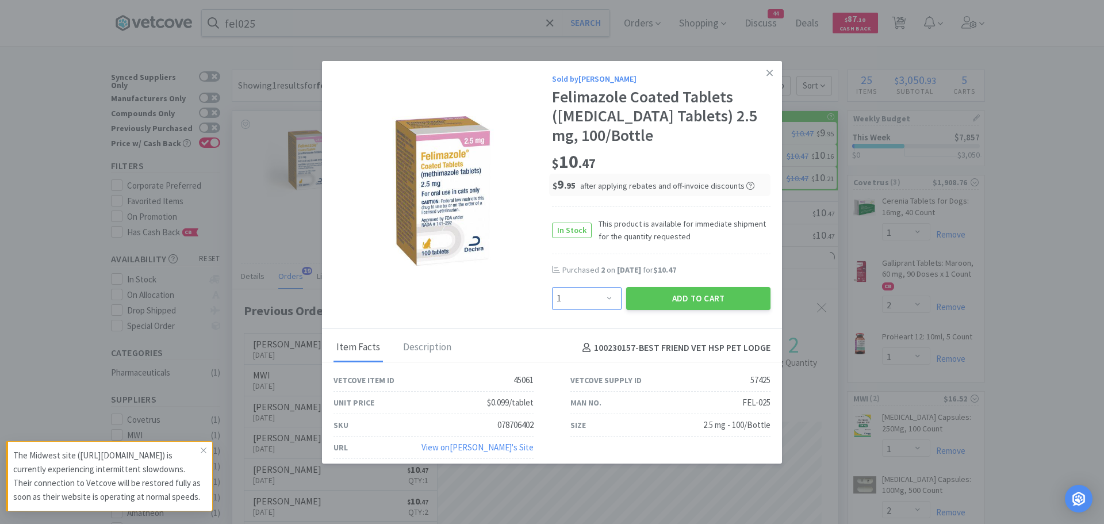
click at [587, 293] on select "Enter Quantity 1 2 3 4 5 6 7 8 9 10 11 12 13 14 15 16 17 18 19 20 Enter Quantity" at bounding box center [587, 298] width 70 height 23
select select "2"
click at [552, 287] on select "Enter Quantity 1 2 3 4 5 6 7 8 9 10 11 12 13 14 15 16 17 18 19 20 Enter Quantity" at bounding box center [587, 298] width 70 height 23
click at [658, 295] on button "Add to Cart" at bounding box center [698, 298] width 144 height 23
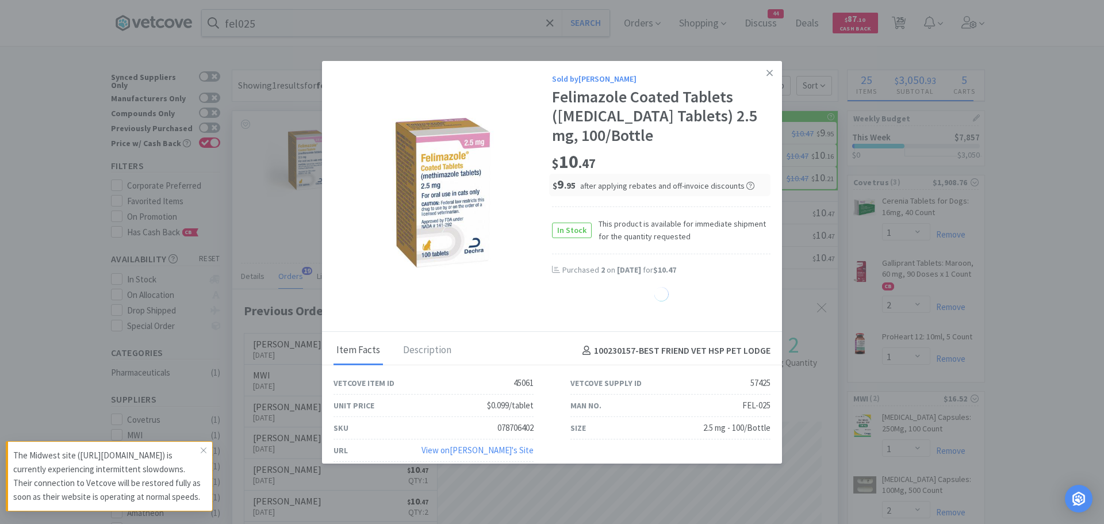
select select "2"
select select "1"
select select "2"
select select "5"
select select "1"
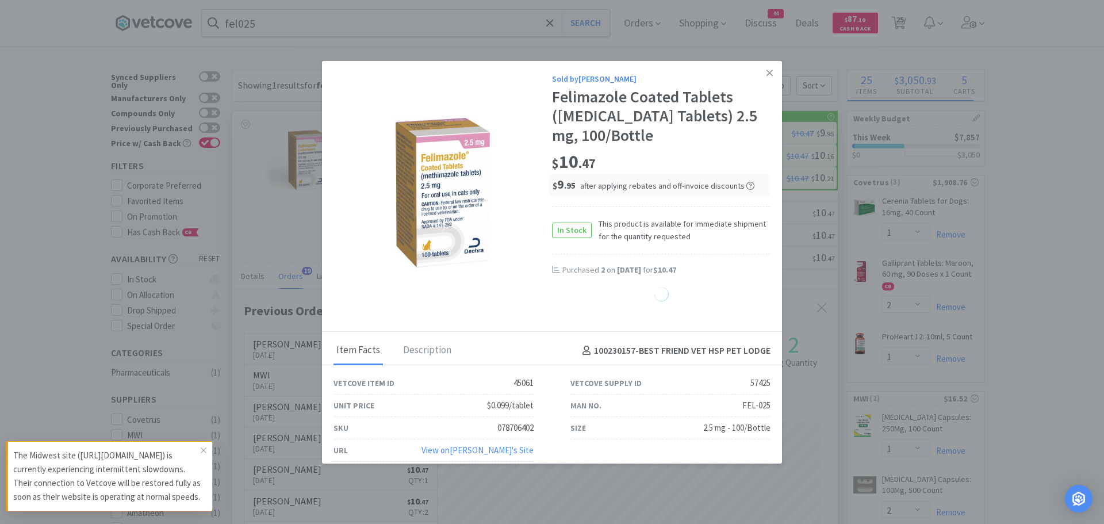
select select "2"
select select "1"
select select "2"
select select "1"
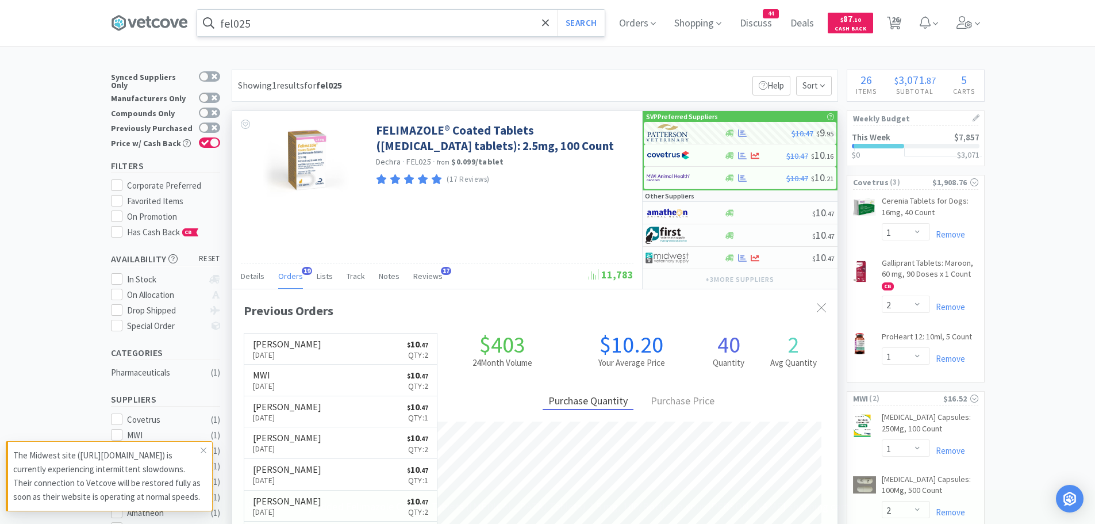
click at [268, 26] on input "fel025" at bounding box center [401, 23] width 408 height 26
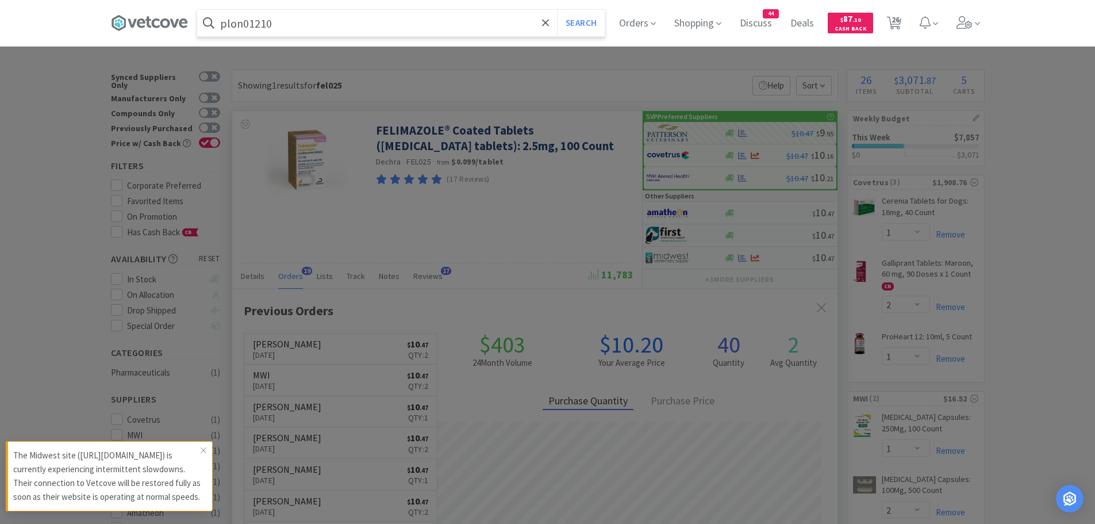
type input "plon01210"
click at [557, 10] on button "Search" at bounding box center [581, 23] width 48 height 26
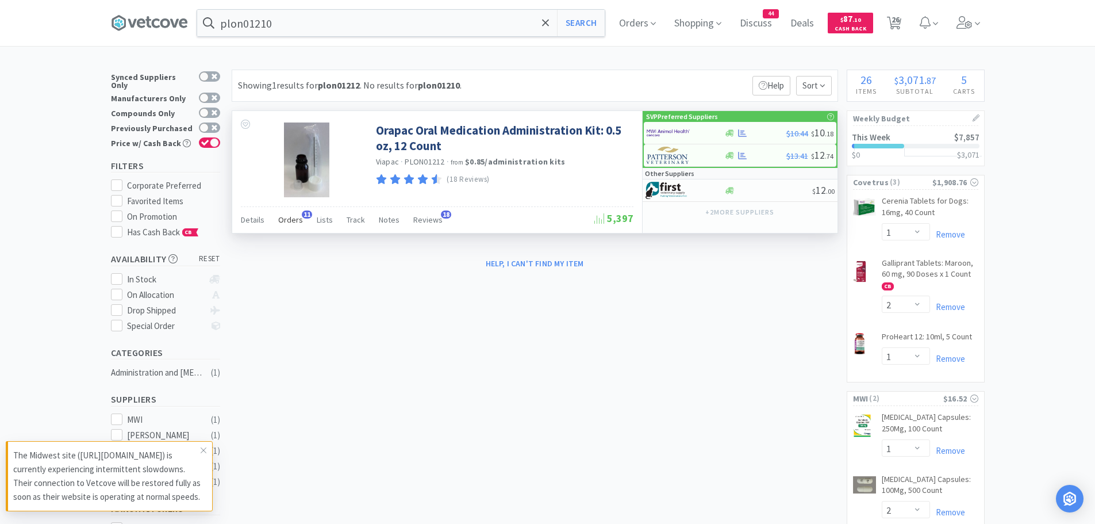
click at [289, 218] on span "Orders" at bounding box center [290, 219] width 25 height 10
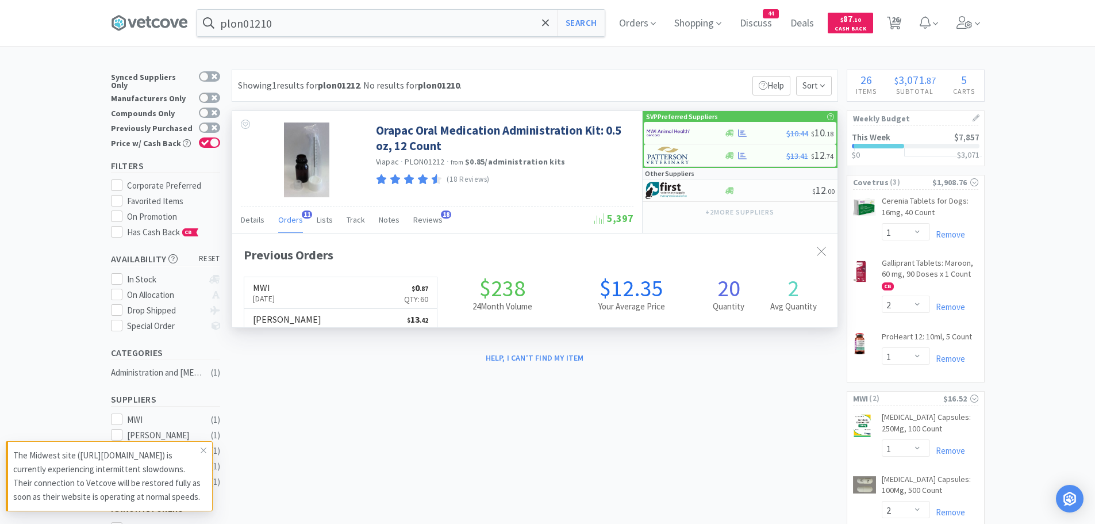
scroll to position [308, 605]
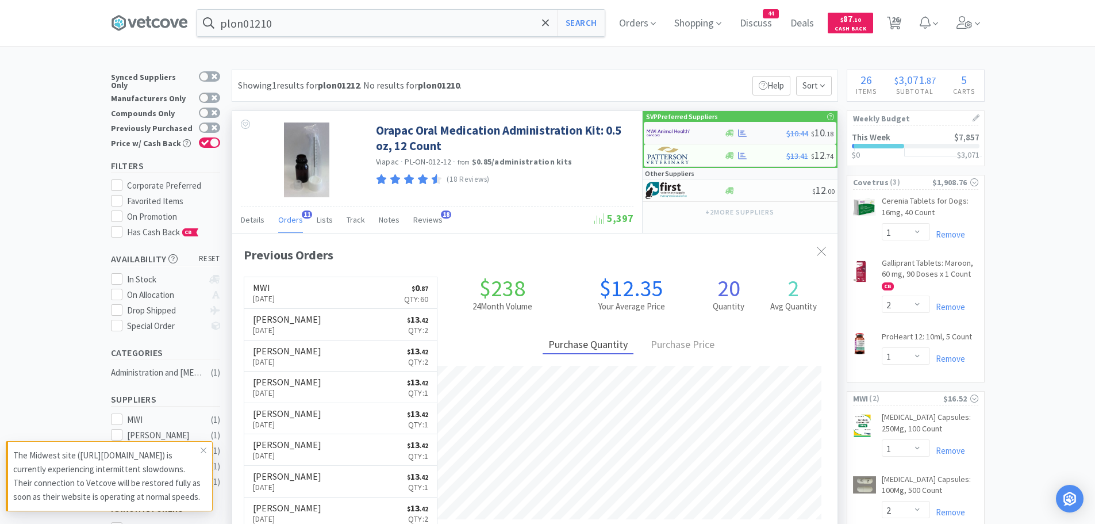
click at [659, 138] on img at bounding box center [668, 132] width 43 height 17
select select "12"
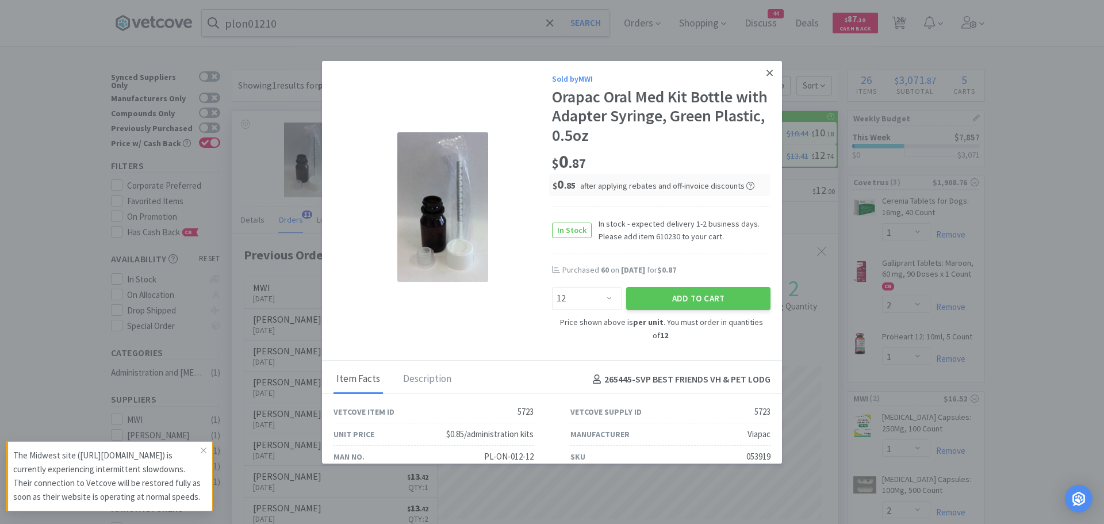
click at [766, 70] on icon at bounding box center [769, 73] width 6 height 10
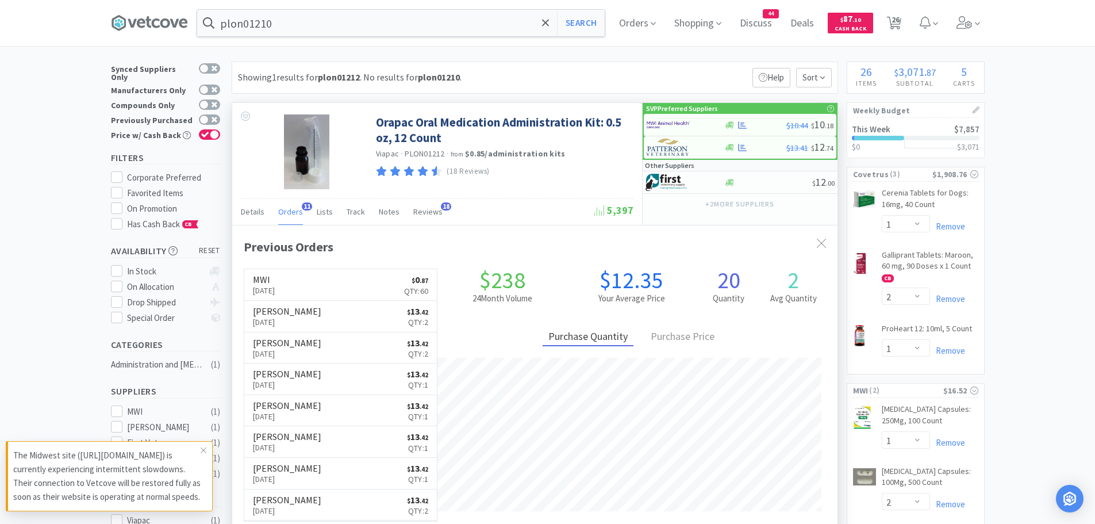
scroll to position [0, 0]
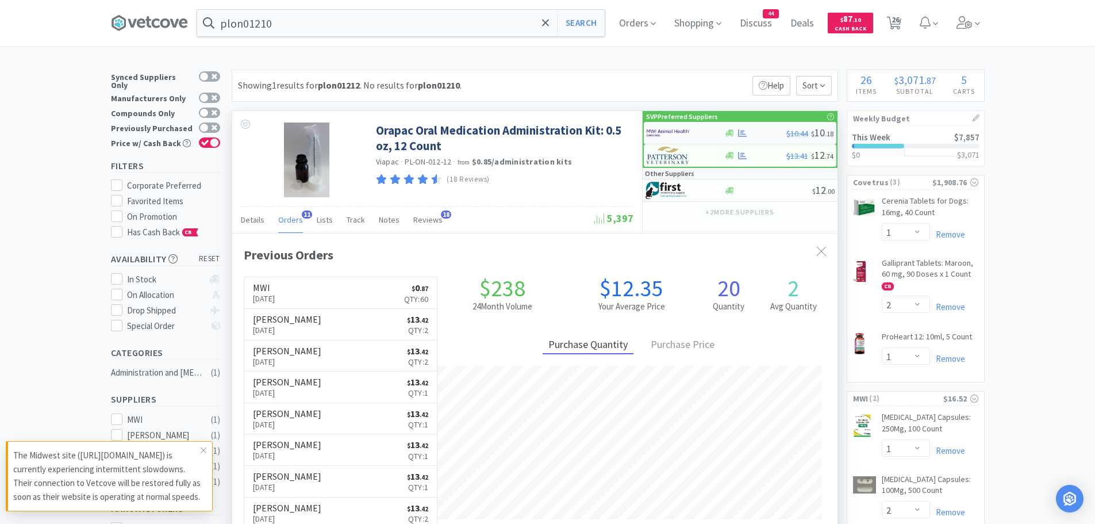
click at [692, 131] on div at bounding box center [678, 133] width 63 height 20
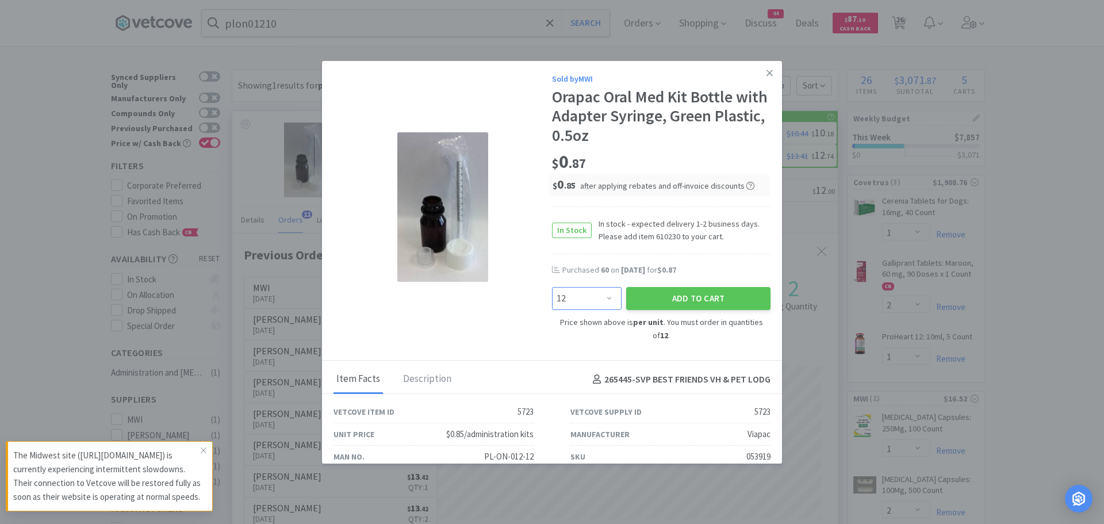
click at [601, 301] on select "Enter Quantity 12 24 36 48 60 72 84 96 108 120 132 144 156 168 180 192 204 216 …" at bounding box center [587, 298] width 70 height 23
select select "60"
click at [552, 287] on select "Enter Quantity 12 24 36 48 60 72 84 96 108 120 132 144 156 168 180 192 204 216 …" at bounding box center [587, 298] width 70 height 23
click at [637, 295] on button "Add to Cart" at bounding box center [698, 298] width 144 height 23
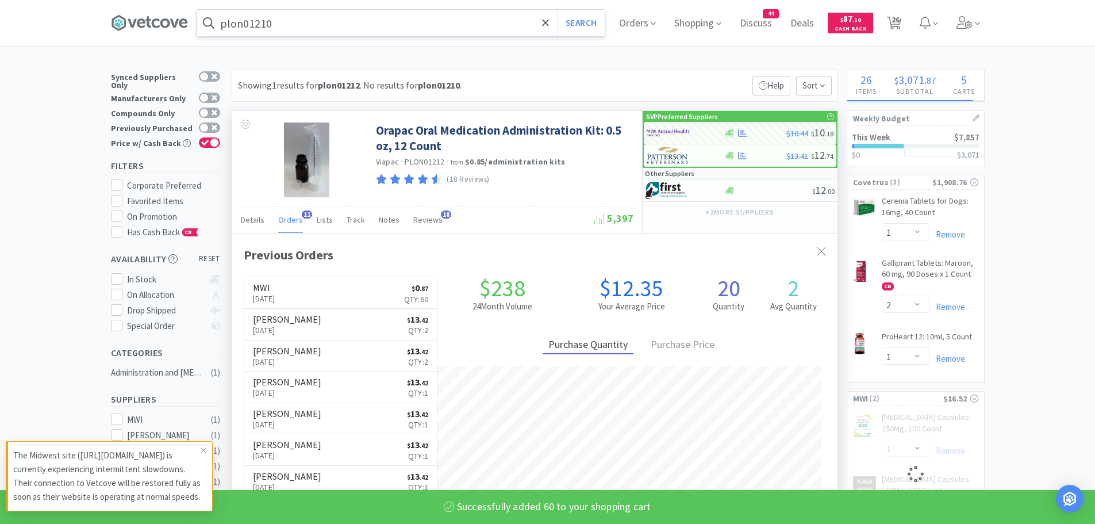
select select "60"
click at [289, 26] on input "plon01210" at bounding box center [401, 23] width 408 height 26
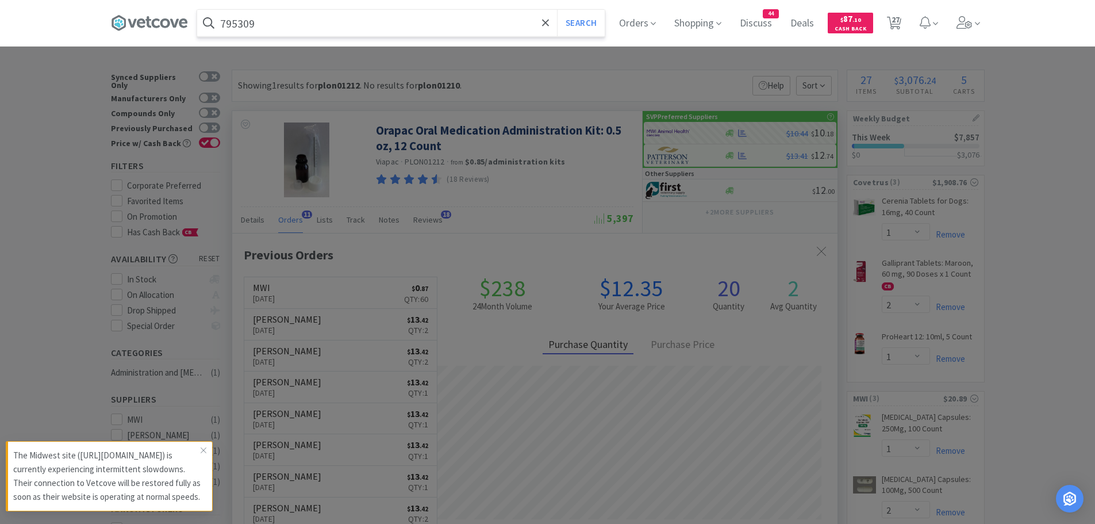
type input "795309"
click at [557, 10] on button "Search" at bounding box center [581, 23] width 48 height 26
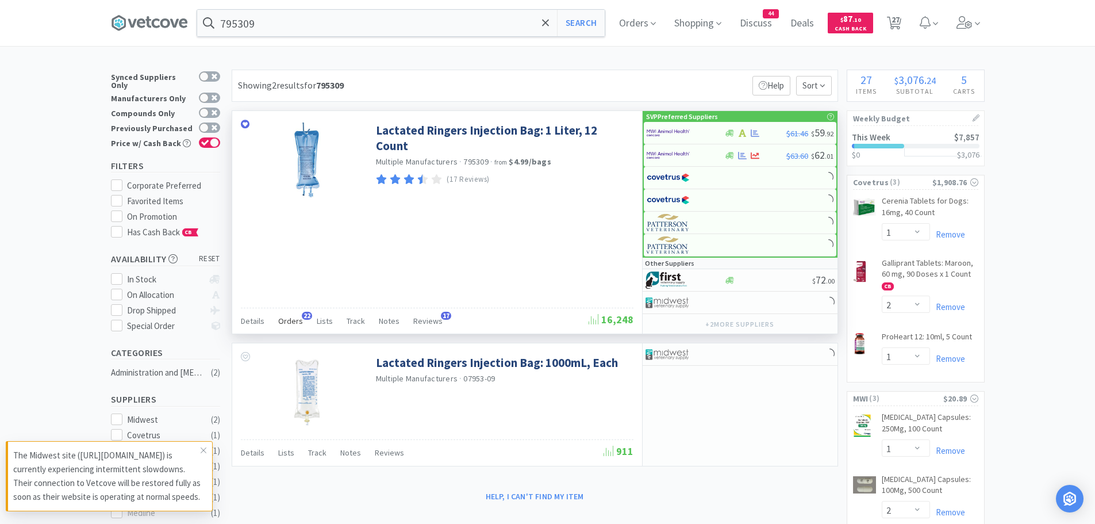
click at [289, 319] on span "Orders" at bounding box center [290, 321] width 25 height 10
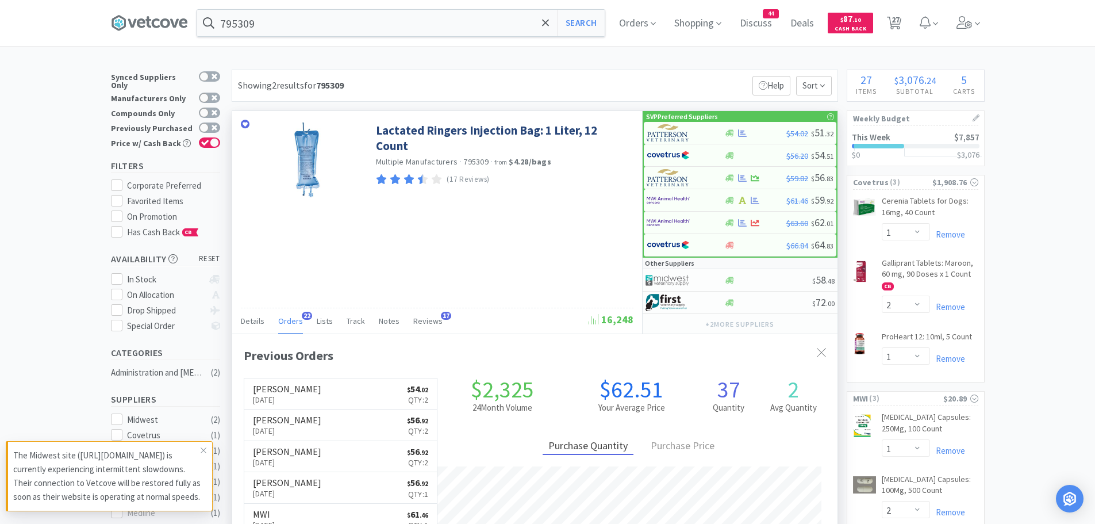
scroll to position [308, 605]
click at [665, 135] on img at bounding box center [668, 132] width 43 height 17
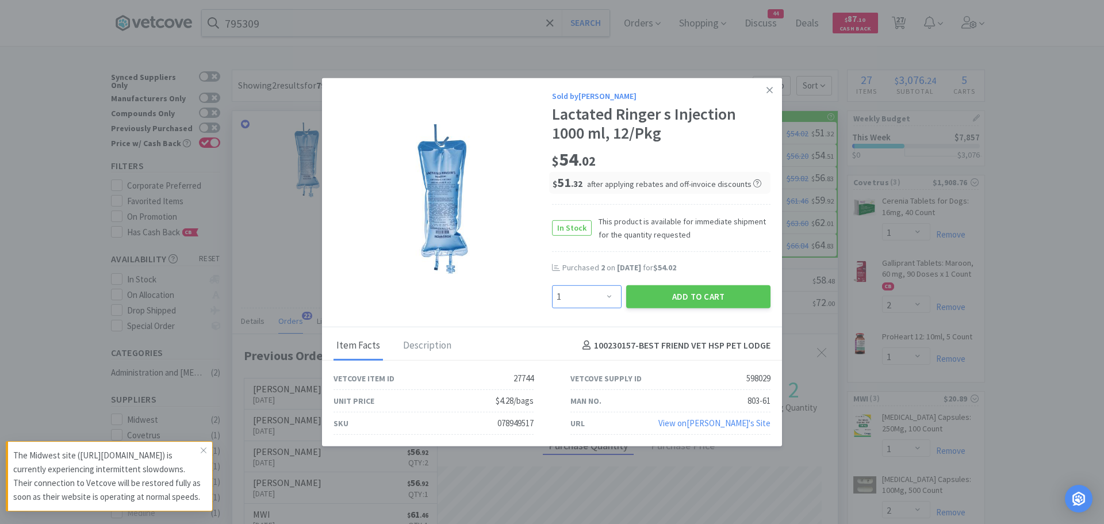
drag, startPoint x: 586, startPoint y: 298, endPoint x: 585, endPoint y: 288, distance: 10.5
click at [586, 298] on select "Enter Quantity 1 2 3 4 5 6 7 8 9 10 11 12 13 14 15 16 17 18 19 20 Enter Quantity" at bounding box center [587, 296] width 70 height 23
select select "2"
click at [552, 285] on select "Enter Quantity 1 2 3 4 5 6 7 8 9 10 11 12 13 14 15 16 17 18 19 20 Enter Quantity" at bounding box center [587, 296] width 70 height 23
click at [679, 291] on button "Add to Cart" at bounding box center [698, 296] width 144 height 23
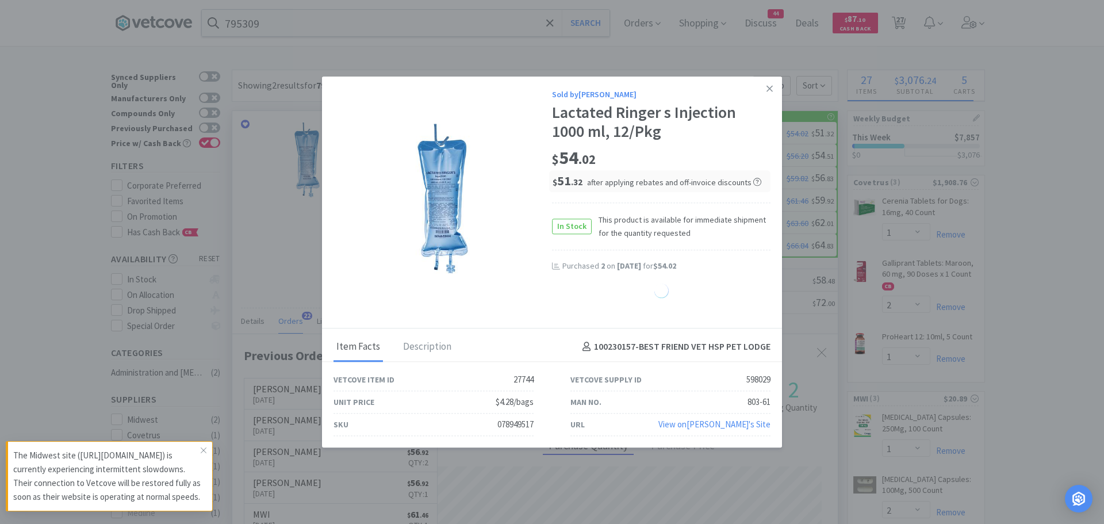
select select "2"
select select "5"
select select "1"
select select "2"
select select "1"
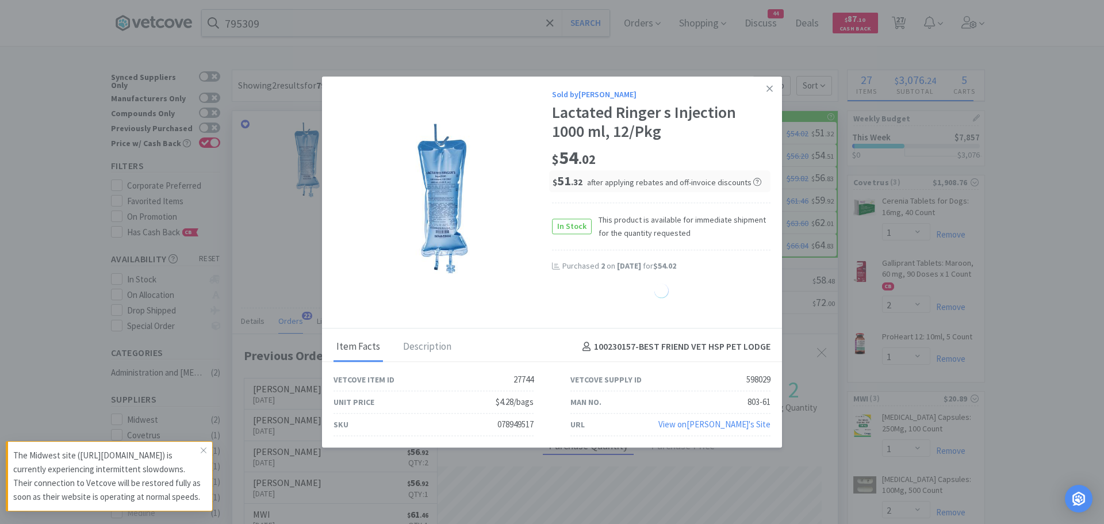
select select "2"
select select "1"
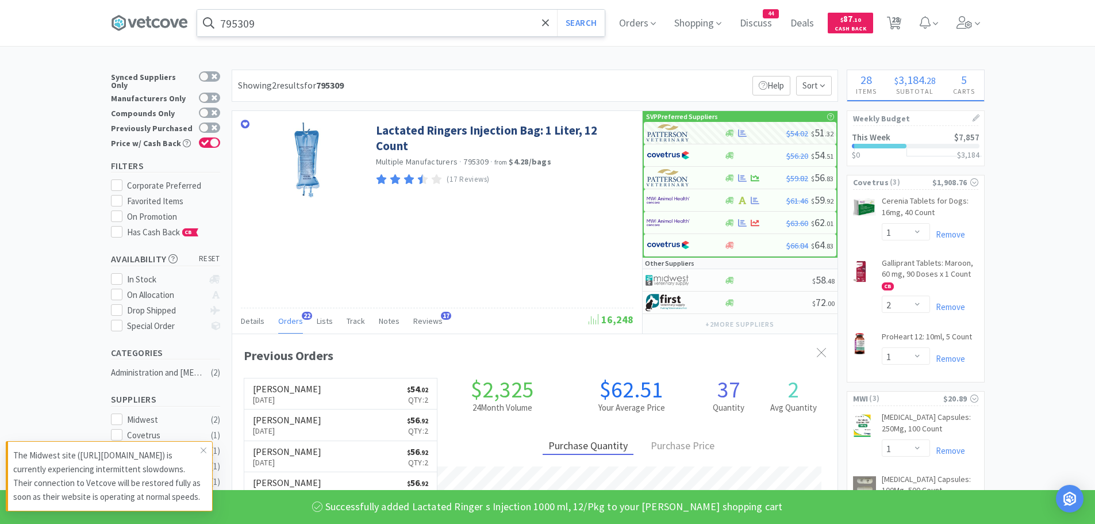
click at [329, 21] on input "795309" at bounding box center [401, 23] width 408 height 26
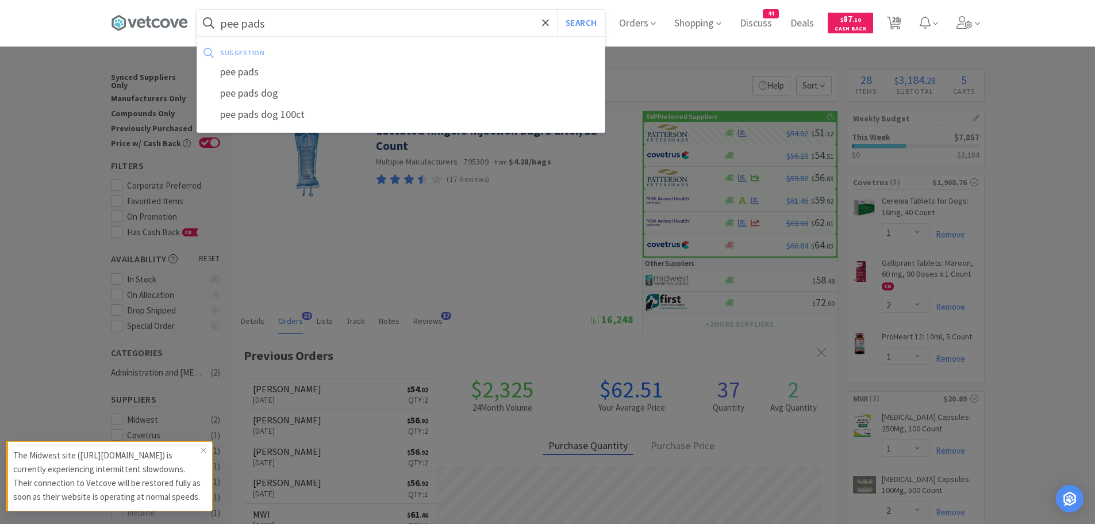
type input "pee pads"
click at [557, 10] on button "Search" at bounding box center [581, 23] width 48 height 26
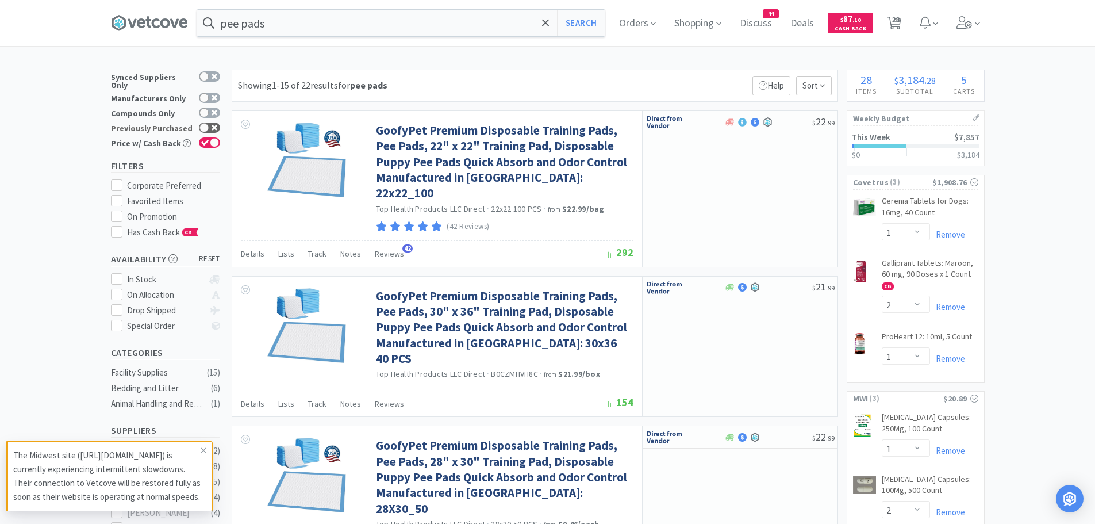
click at [210, 122] on div at bounding box center [209, 127] width 21 height 10
checkbox input "true"
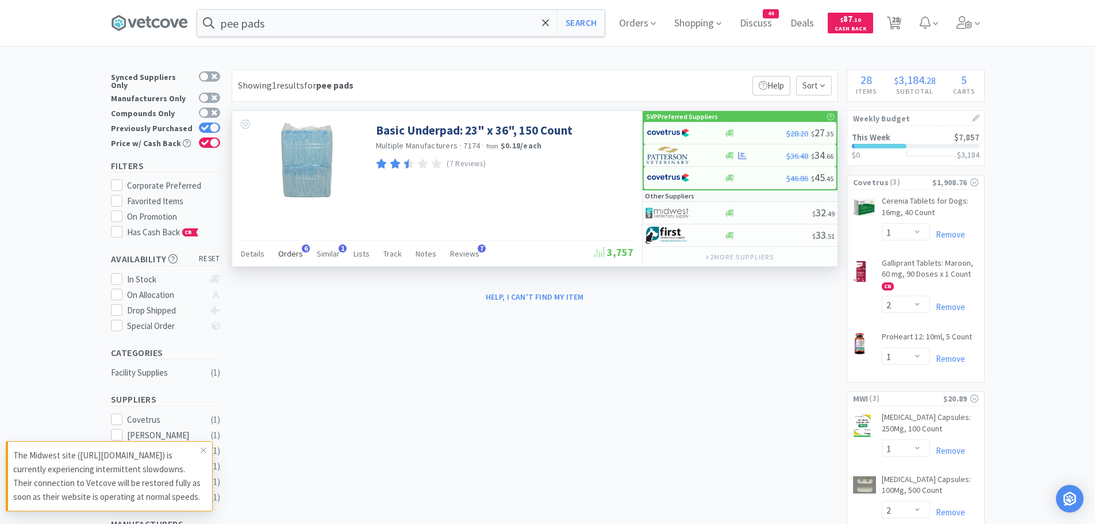
click at [293, 256] on span "Orders" at bounding box center [290, 253] width 25 height 10
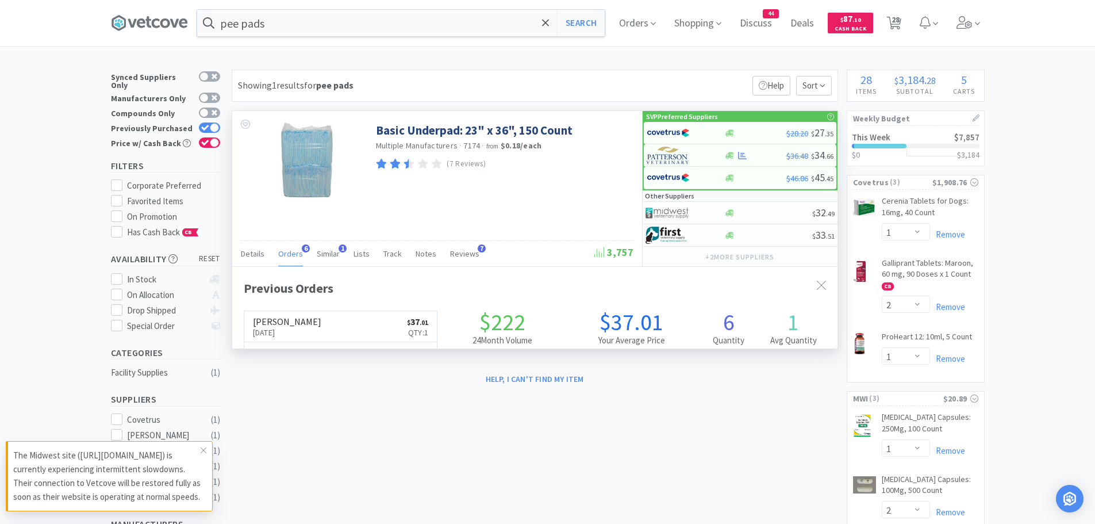
scroll to position [298, 605]
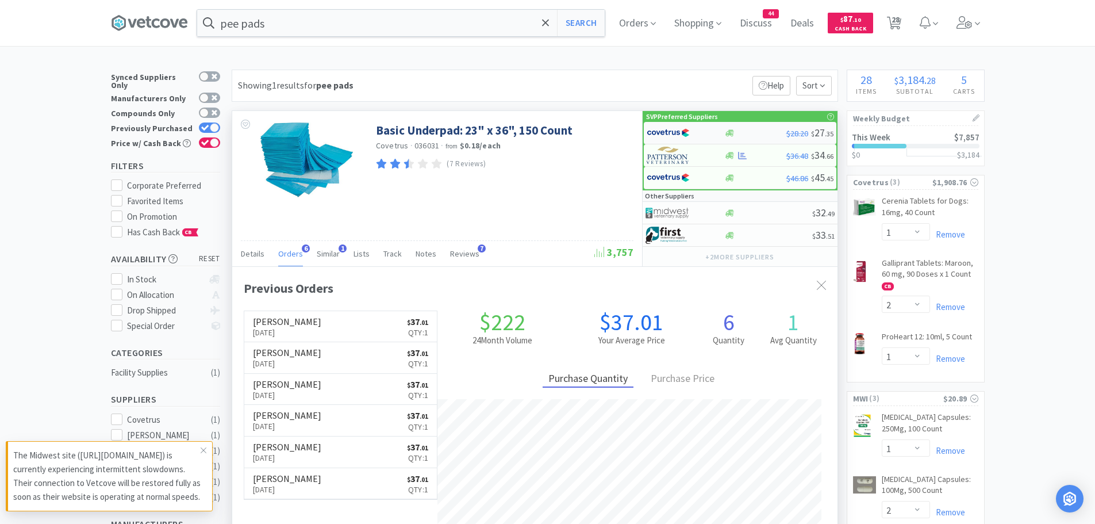
click at [663, 132] on img at bounding box center [668, 132] width 43 height 17
select select "1"
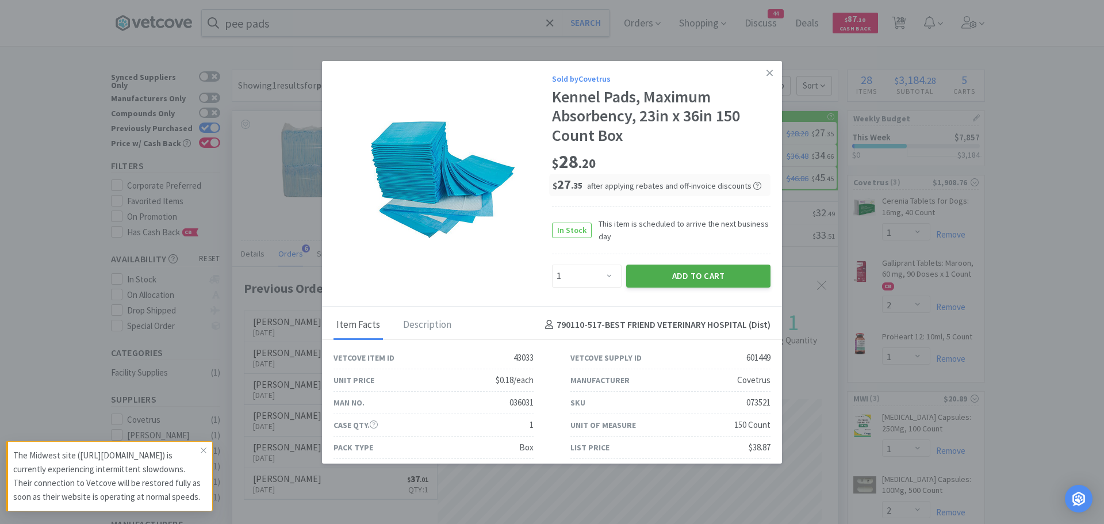
click at [649, 272] on button "Add to Cart" at bounding box center [698, 275] width 144 height 23
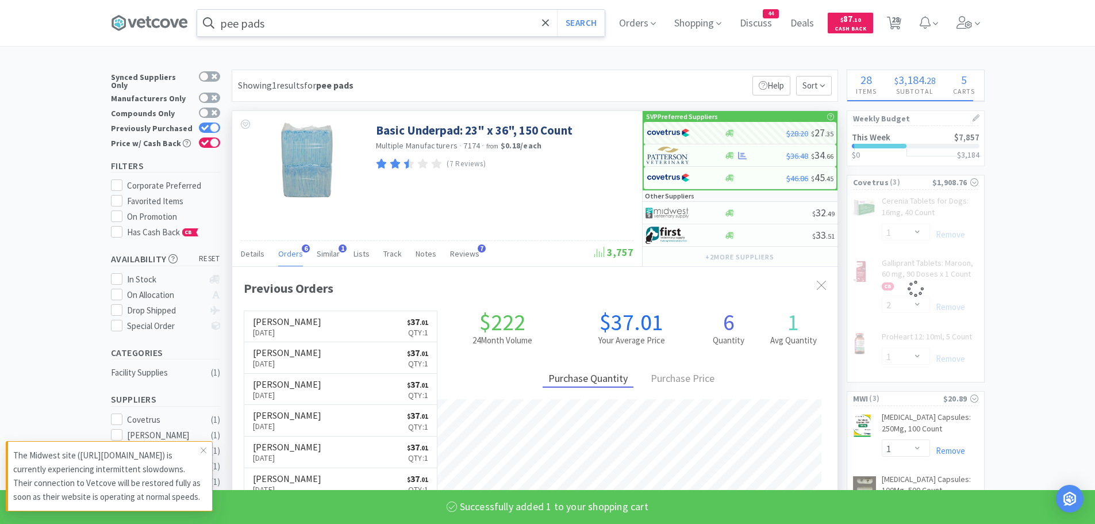
select select "1"
select select "2"
select select "1"
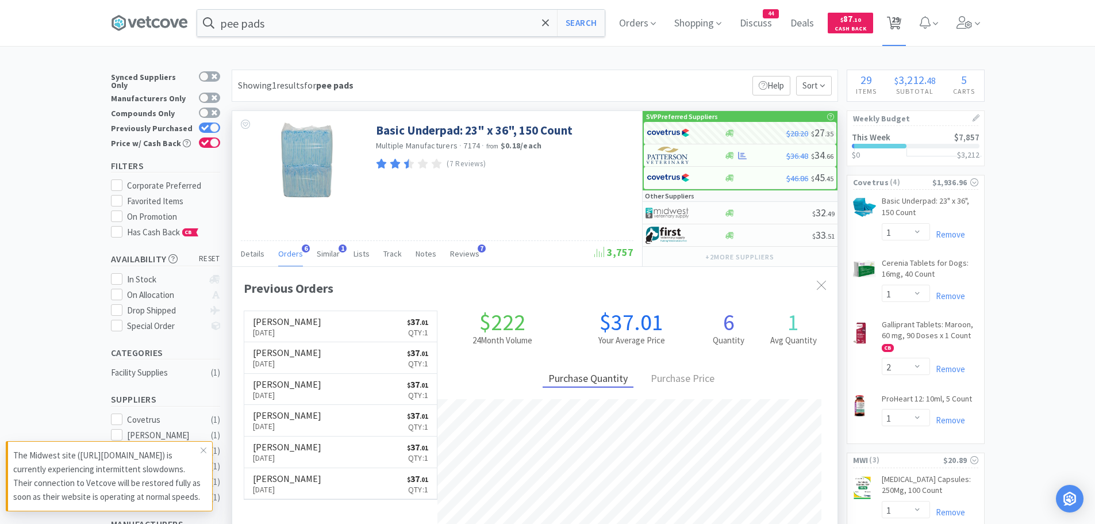
click at [896, 22] on span "29" at bounding box center [896, 20] width 8 height 46
select select "2"
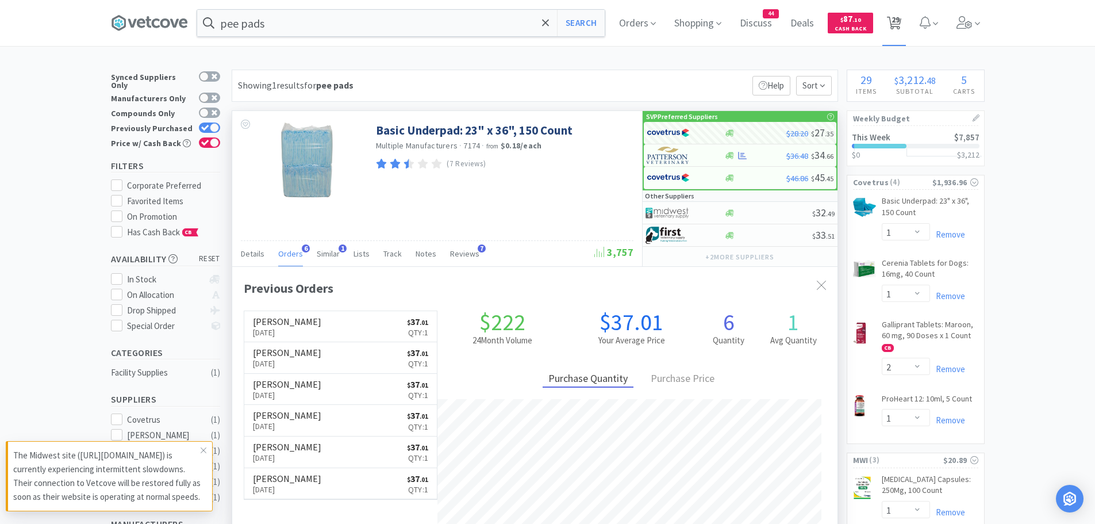
select select "1"
select select "2"
select select "10"
select select "5"
select select "2"
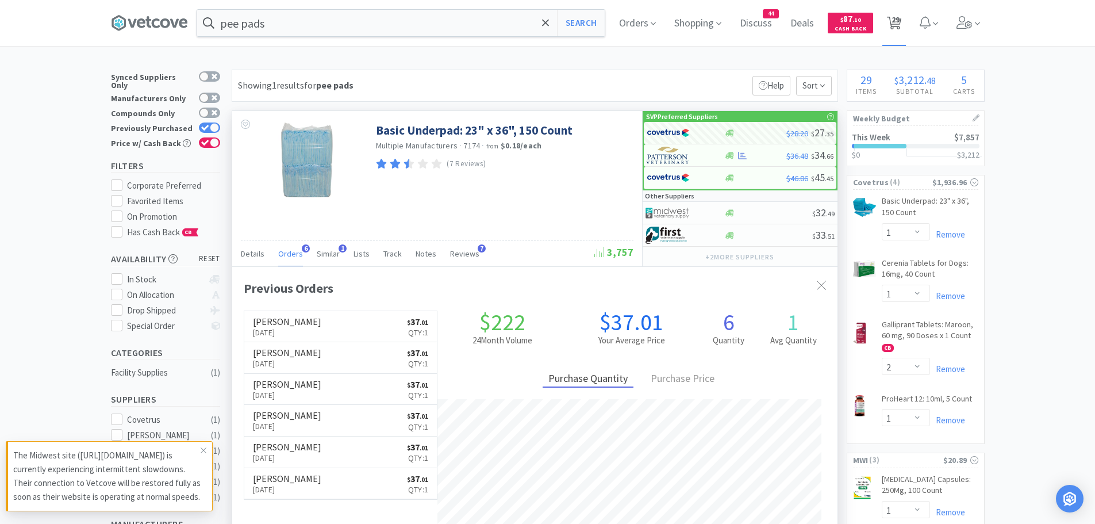
select select "1"
select select "2"
select select "1"
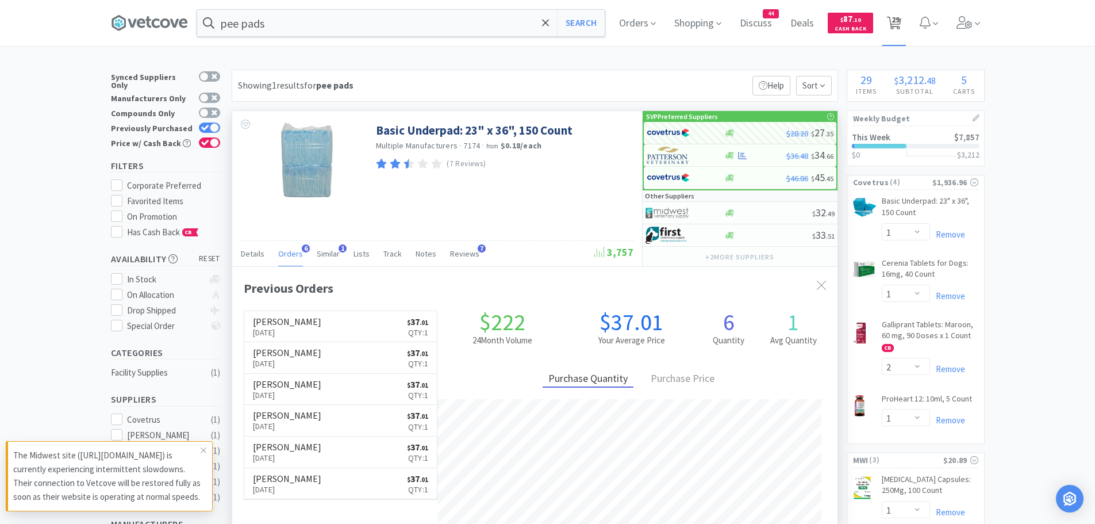
select select "2"
select select "60"
select select "2"
select select "1"
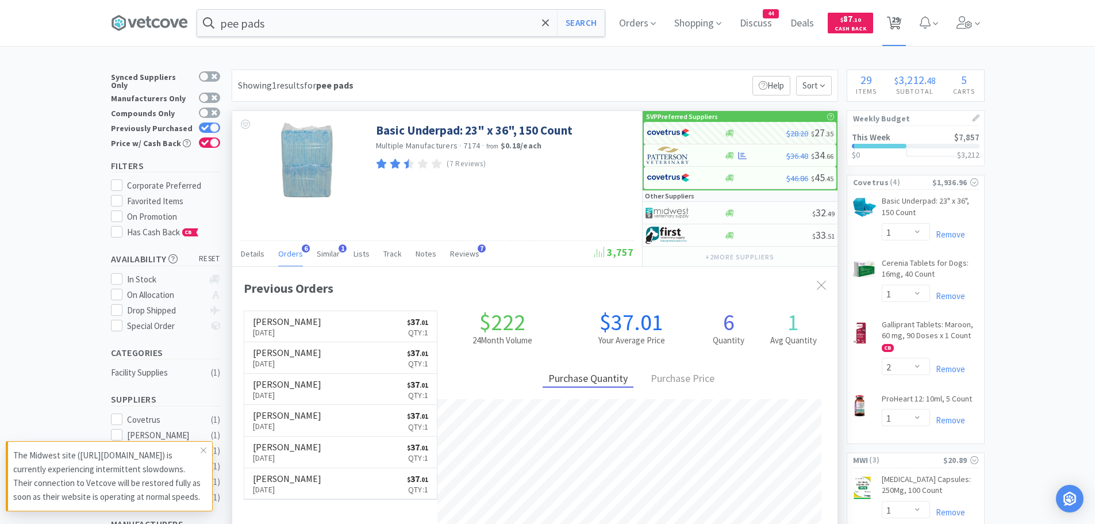
select select "2"
select select "5"
select select "1"
select select "2"
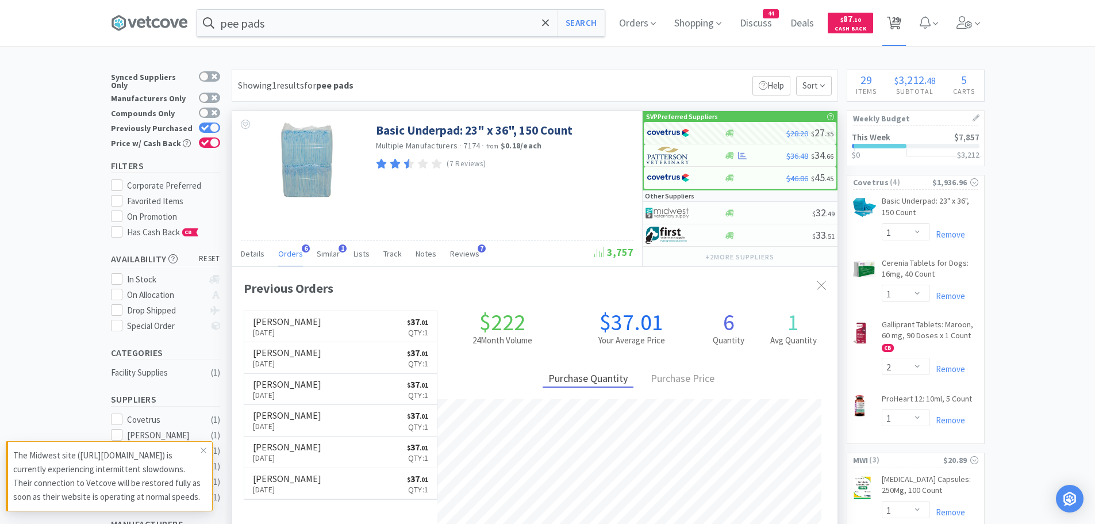
select select "1"
select select "2"
select select "1"
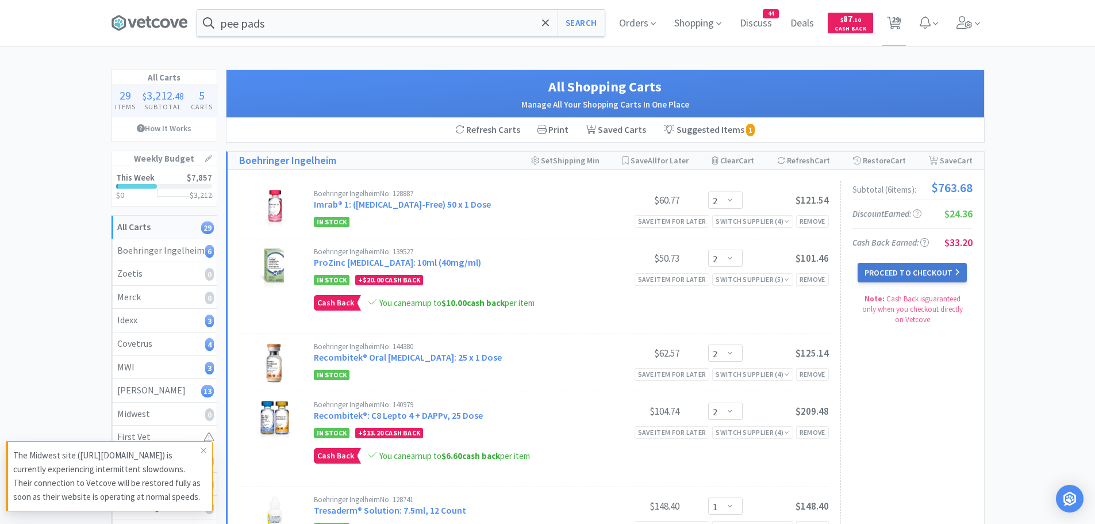
click at [885, 265] on button "Proceed to Checkout" at bounding box center [912, 273] width 109 height 20
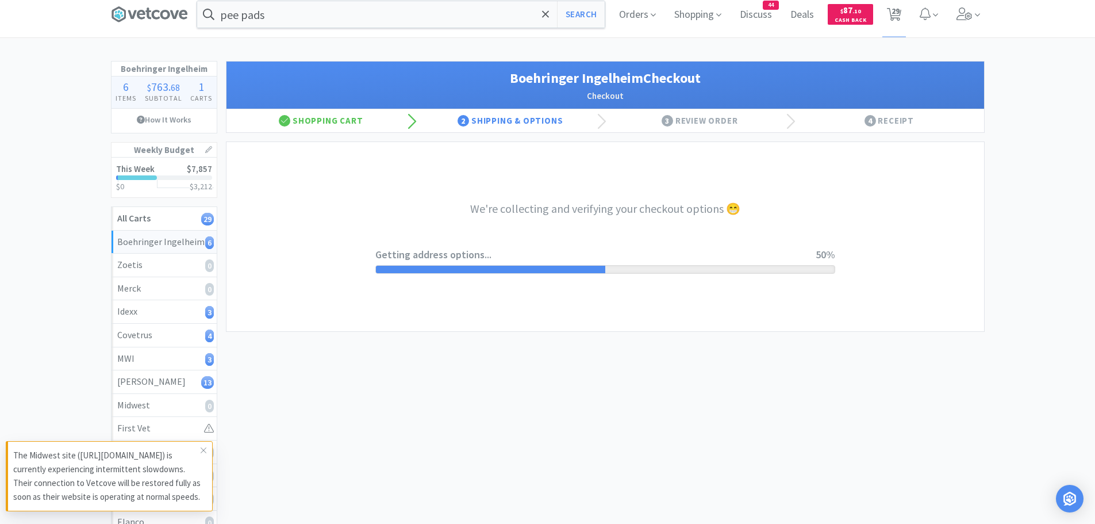
select select "invoice"
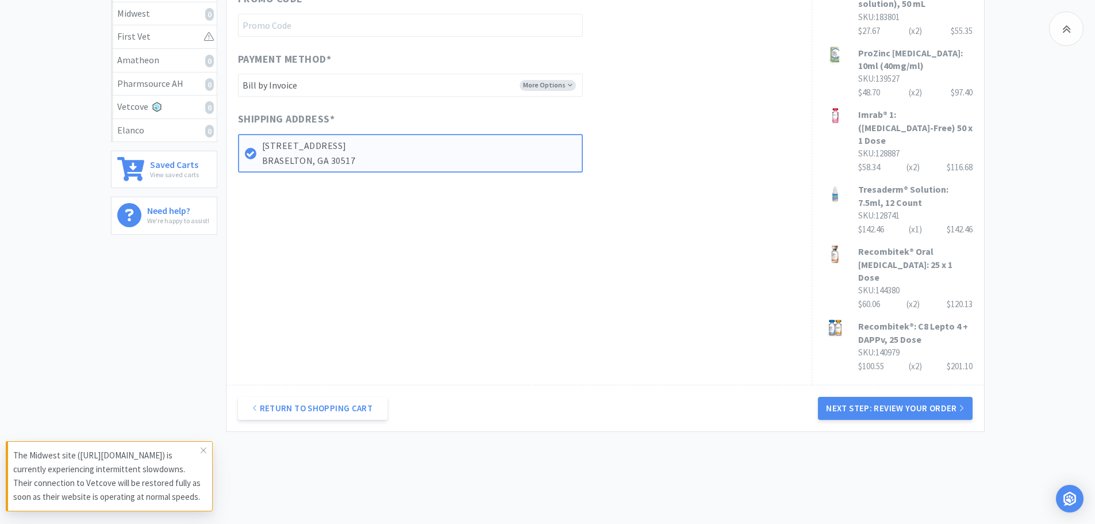
click at [893, 397] on button "Next Step: Review Your Order" at bounding box center [895, 408] width 154 height 23
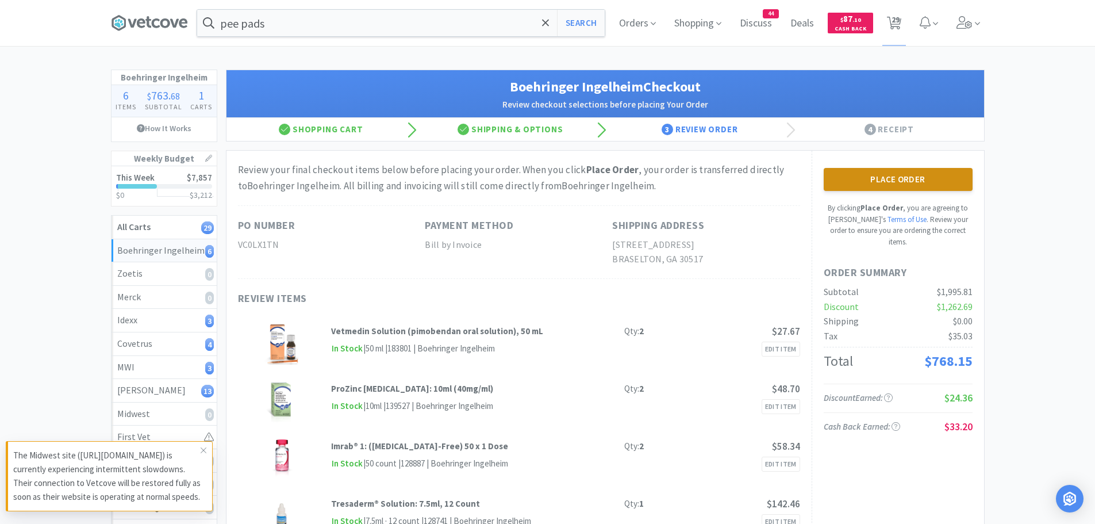
click at [911, 182] on button "Place Order" at bounding box center [898, 179] width 149 height 23
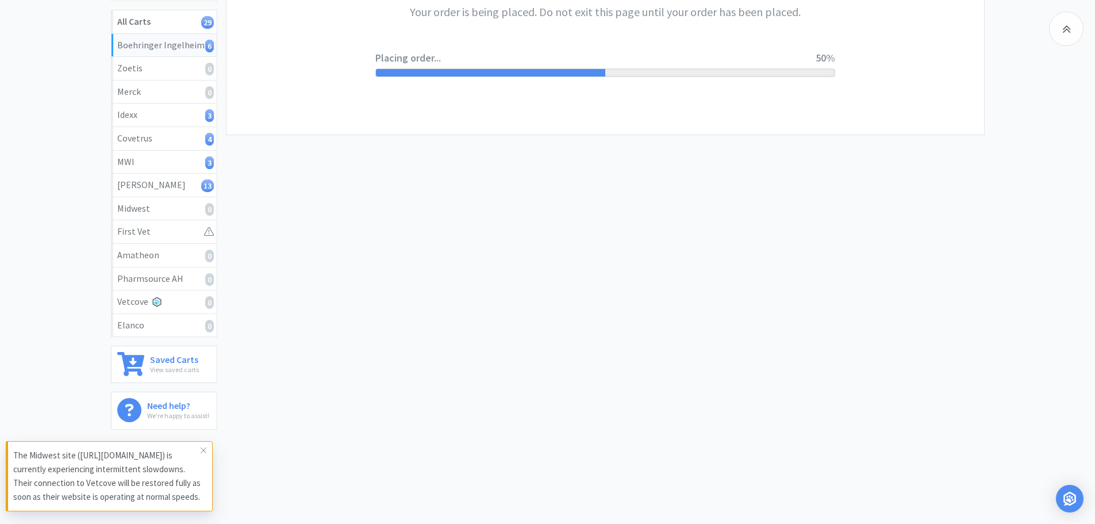
scroll to position [217, 0]
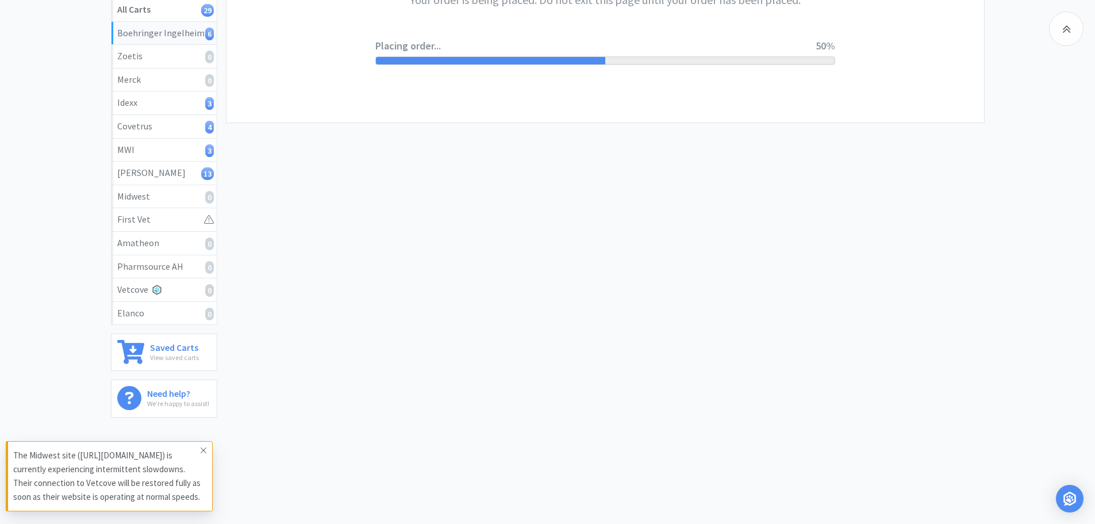
click at [202, 446] on icon at bounding box center [203, 450] width 7 height 9
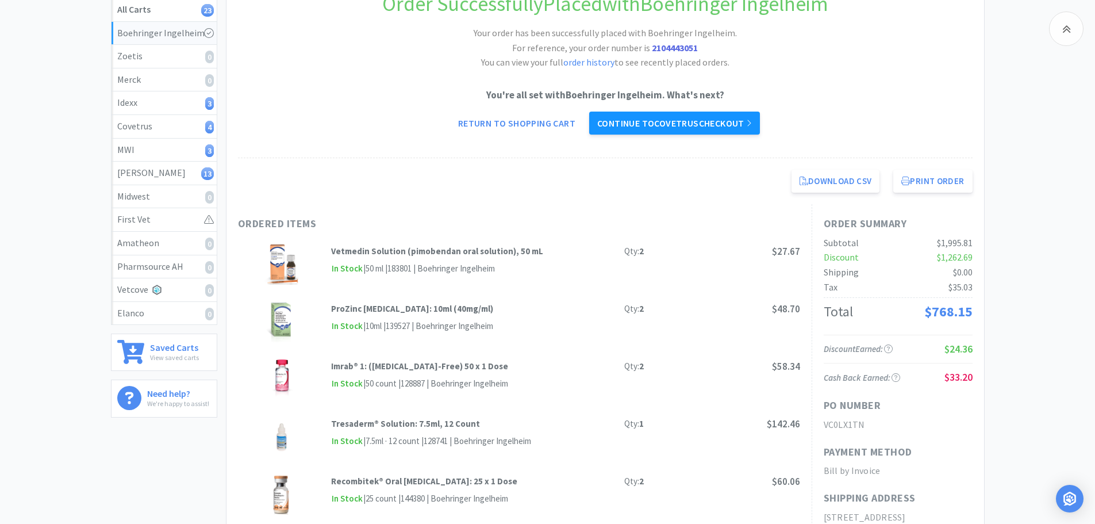
click at [701, 118] on link "Continue to Covetrus checkout" at bounding box center [674, 123] width 171 height 23
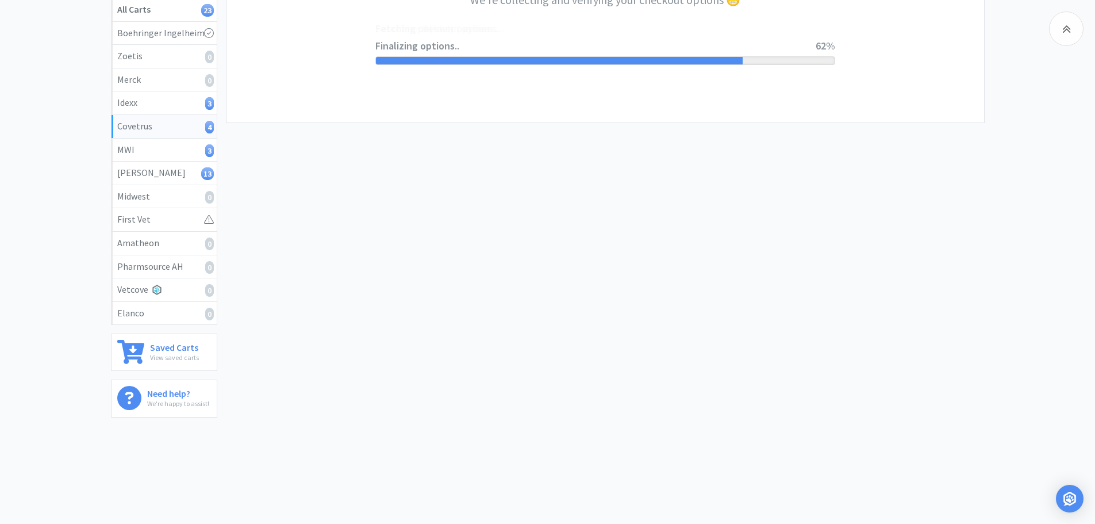
select select "ACCOUNT"
select select "cvt-standard-net"
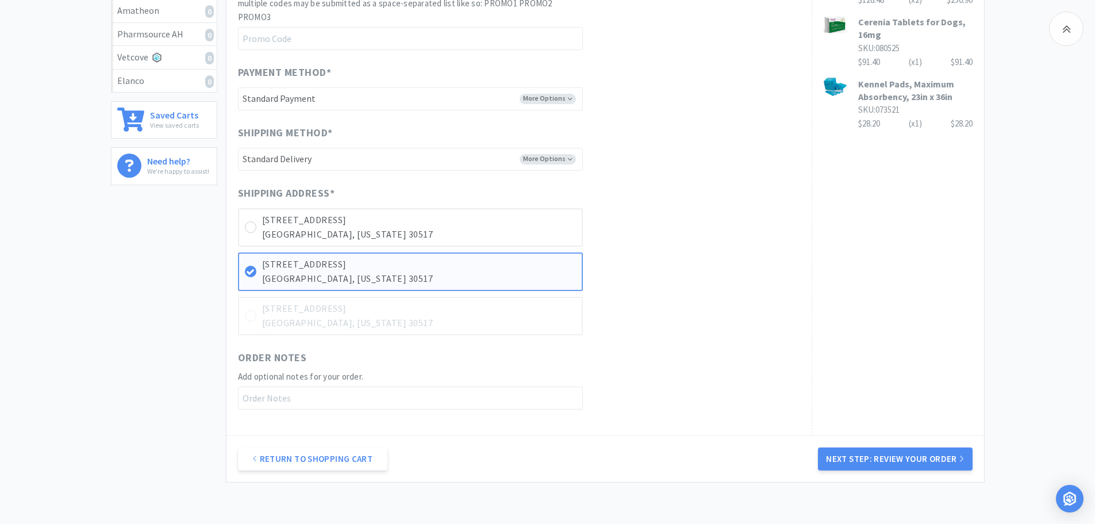
scroll to position [460, 0]
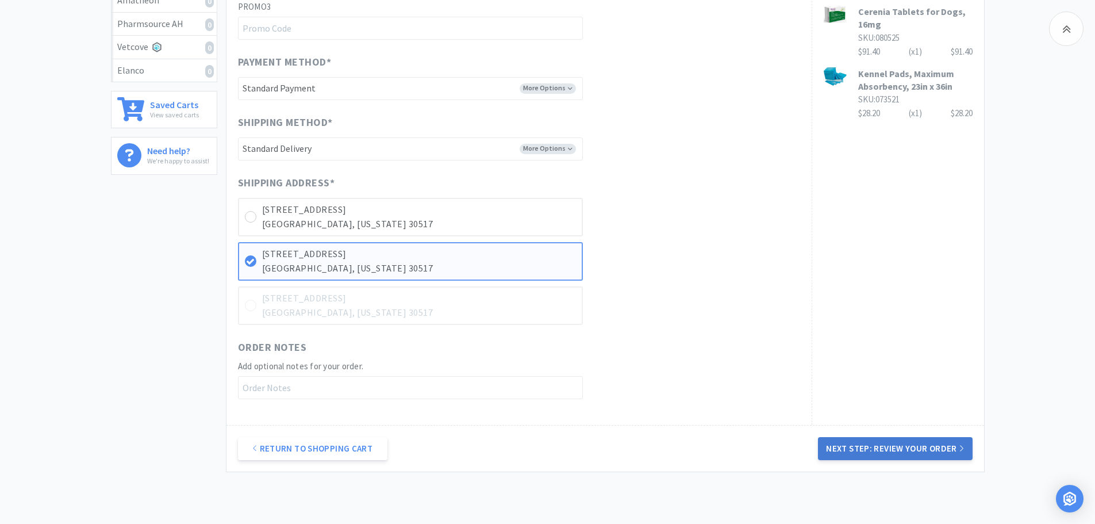
click at [899, 441] on button "Next Step: Review Your Order" at bounding box center [895, 448] width 154 height 23
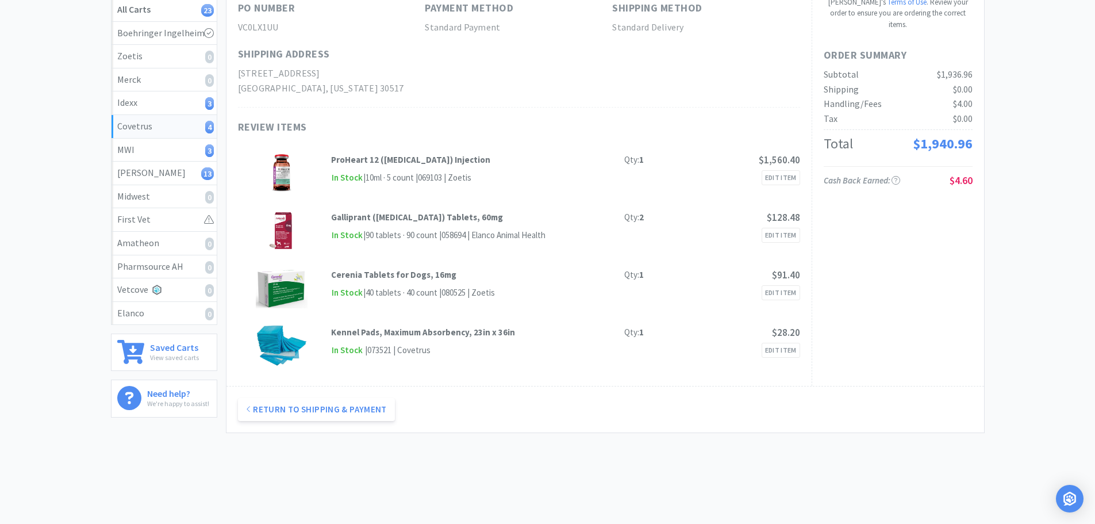
scroll to position [0, 0]
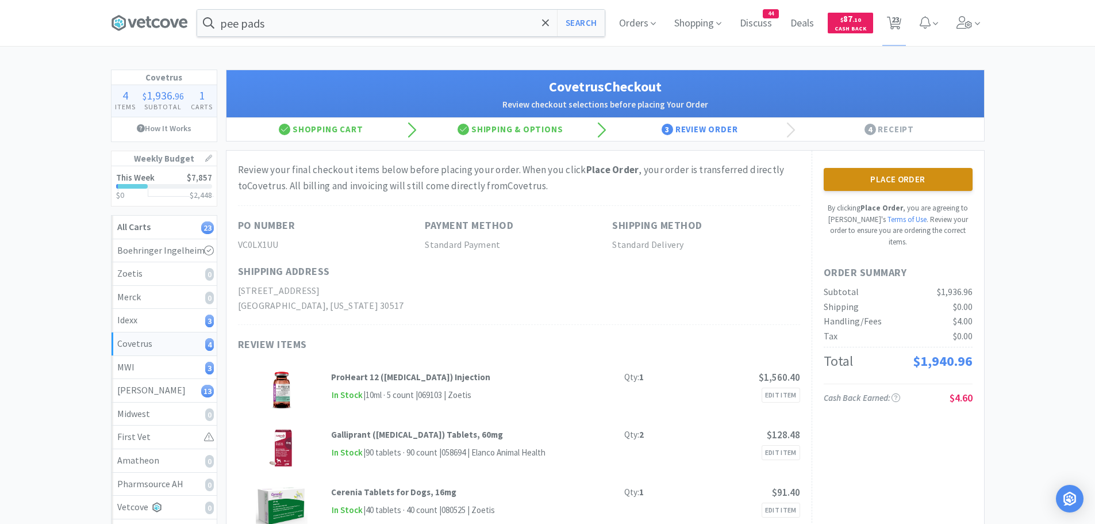
click at [916, 172] on button "Place Order" at bounding box center [898, 179] width 149 height 23
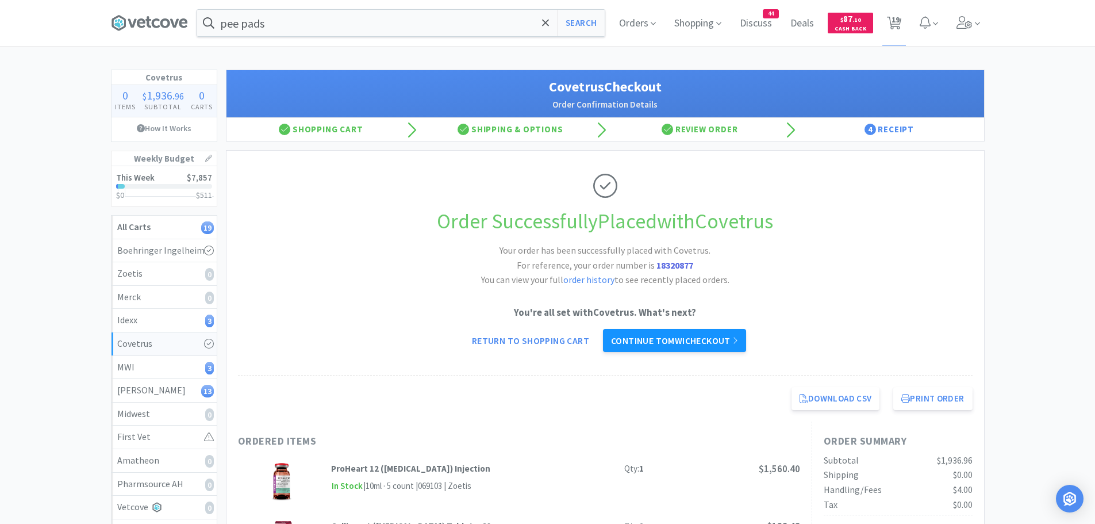
click at [650, 331] on link "Continue to MWI checkout" at bounding box center [674, 340] width 143 height 23
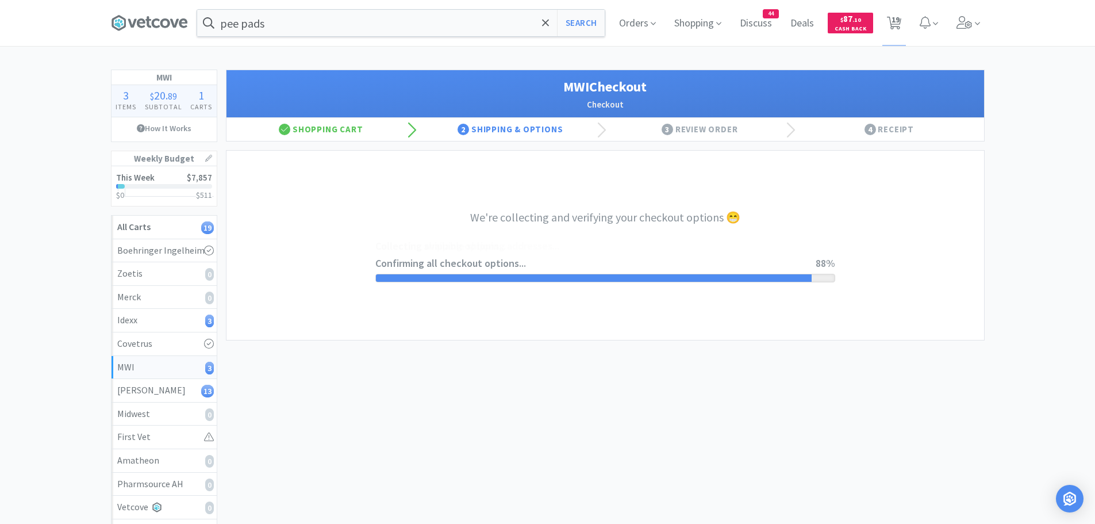
select select "STD_"
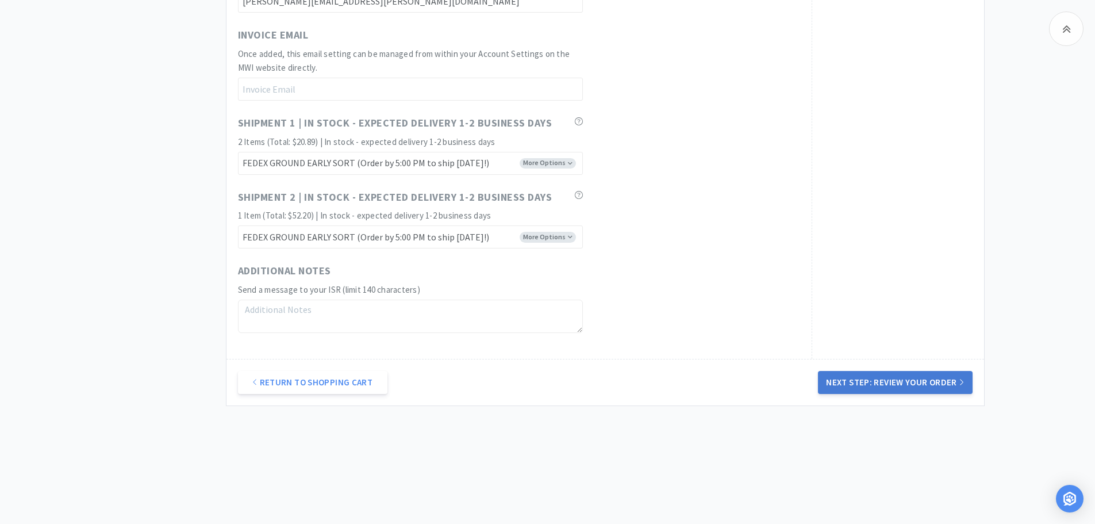
click at [904, 385] on button "Next Step: Review Your Order" at bounding box center [895, 382] width 154 height 23
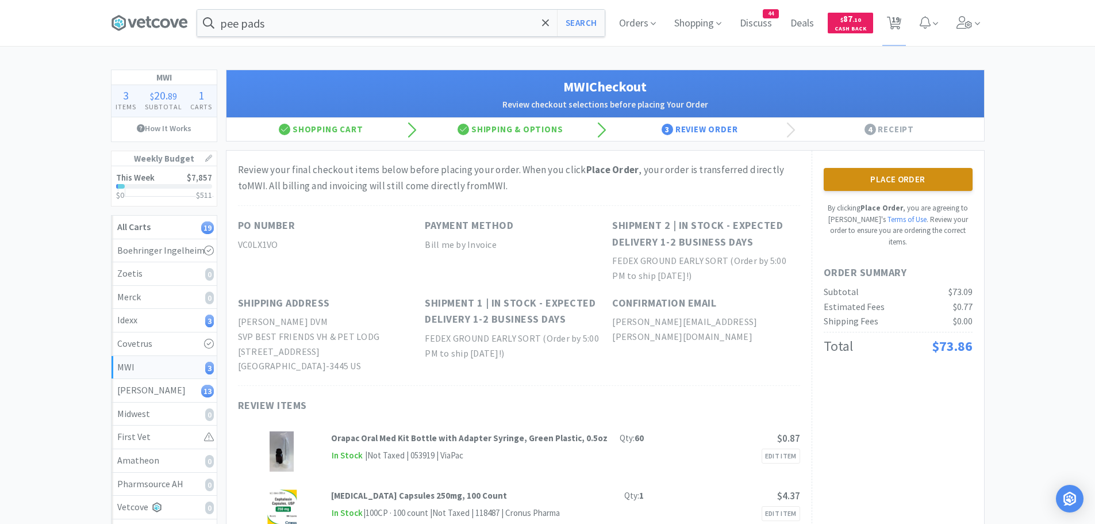
click at [936, 177] on button "Place Order" at bounding box center [898, 179] width 149 height 23
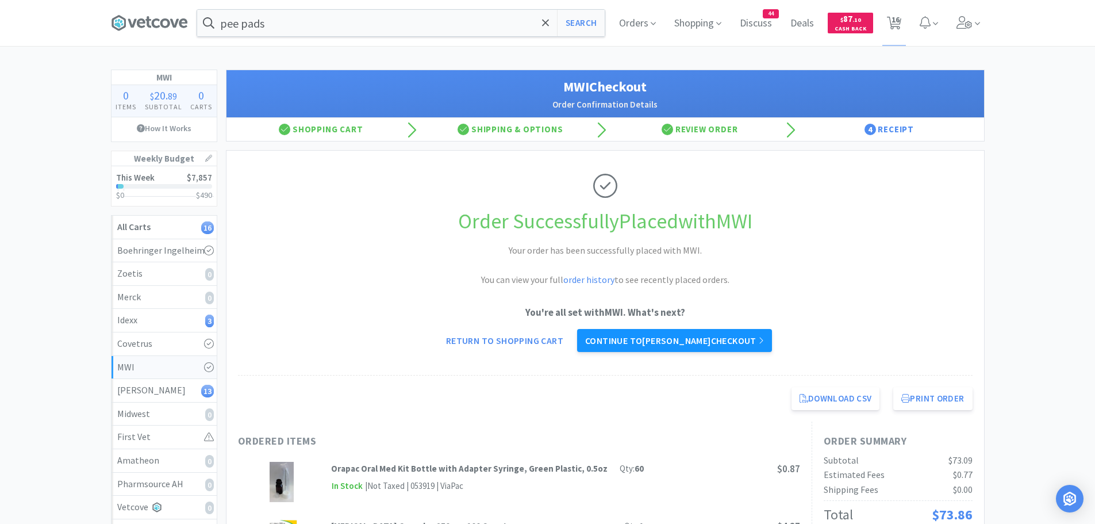
click at [635, 336] on link "Continue to [PERSON_NAME] checkout" at bounding box center [674, 340] width 195 height 23
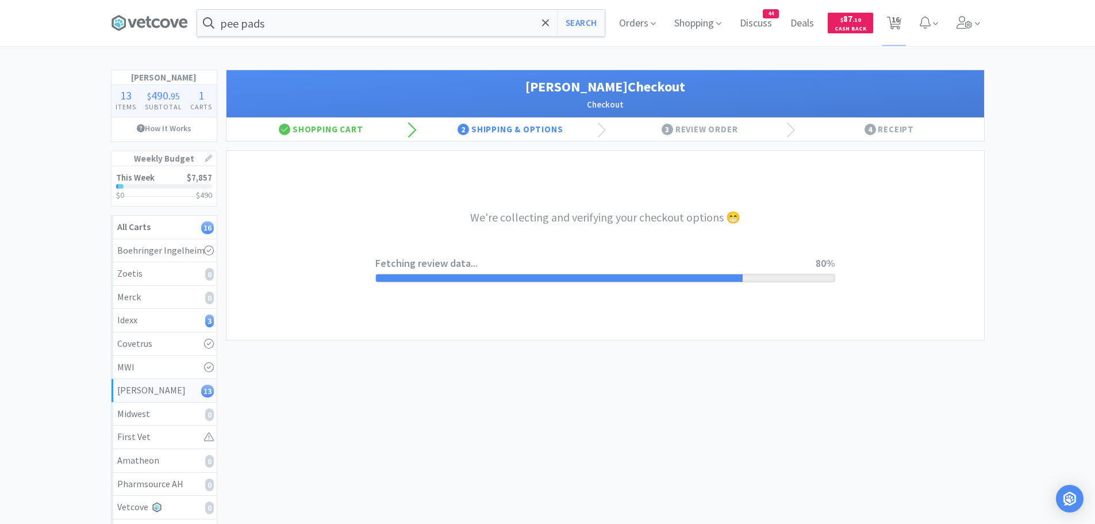
select select "1"
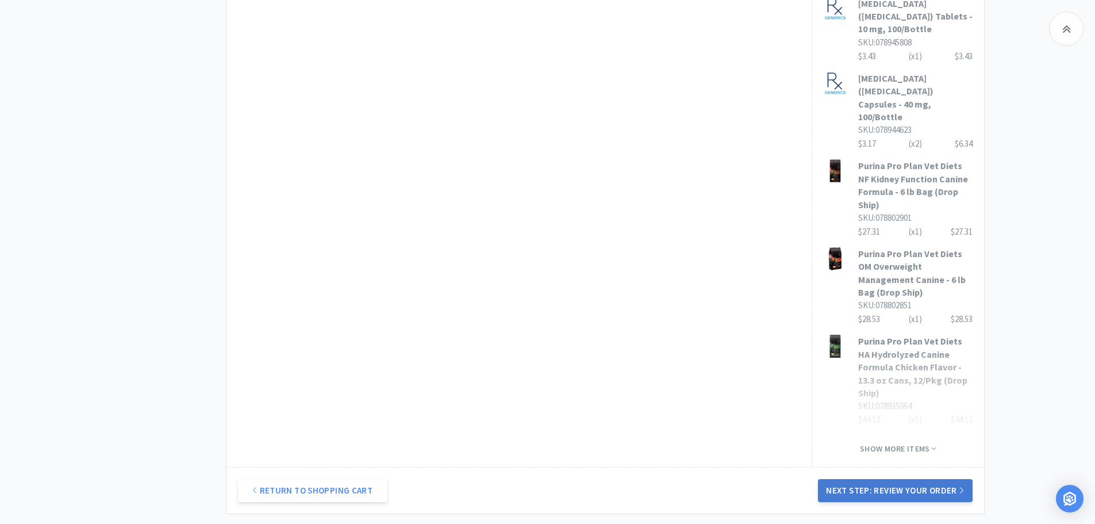
click at [884, 479] on button "Next Step: Review Your Order" at bounding box center [895, 490] width 154 height 23
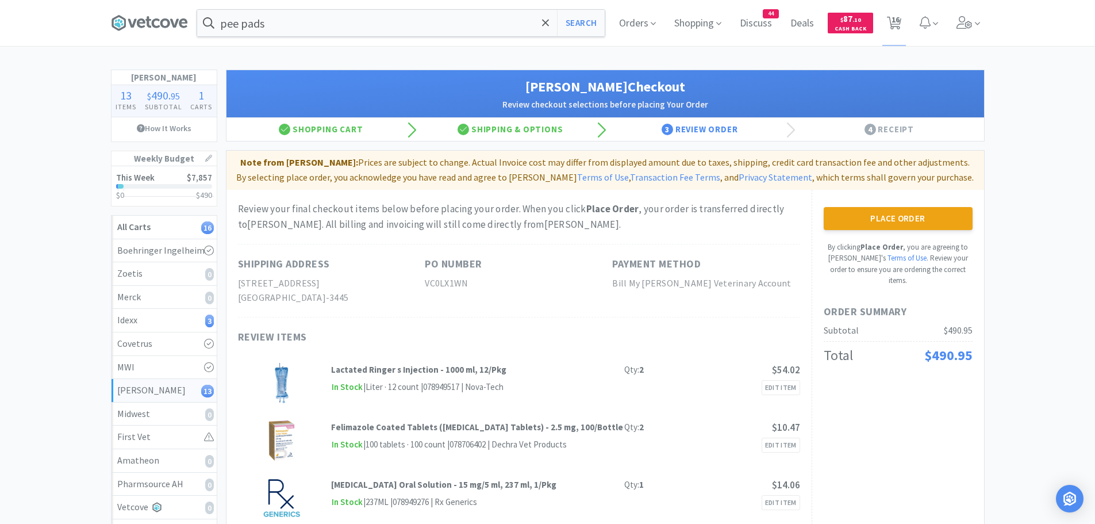
click at [879, 220] on button "Place Order" at bounding box center [898, 218] width 149 height 23
